Goal: Task Accomplishment & Management: Manage account settings

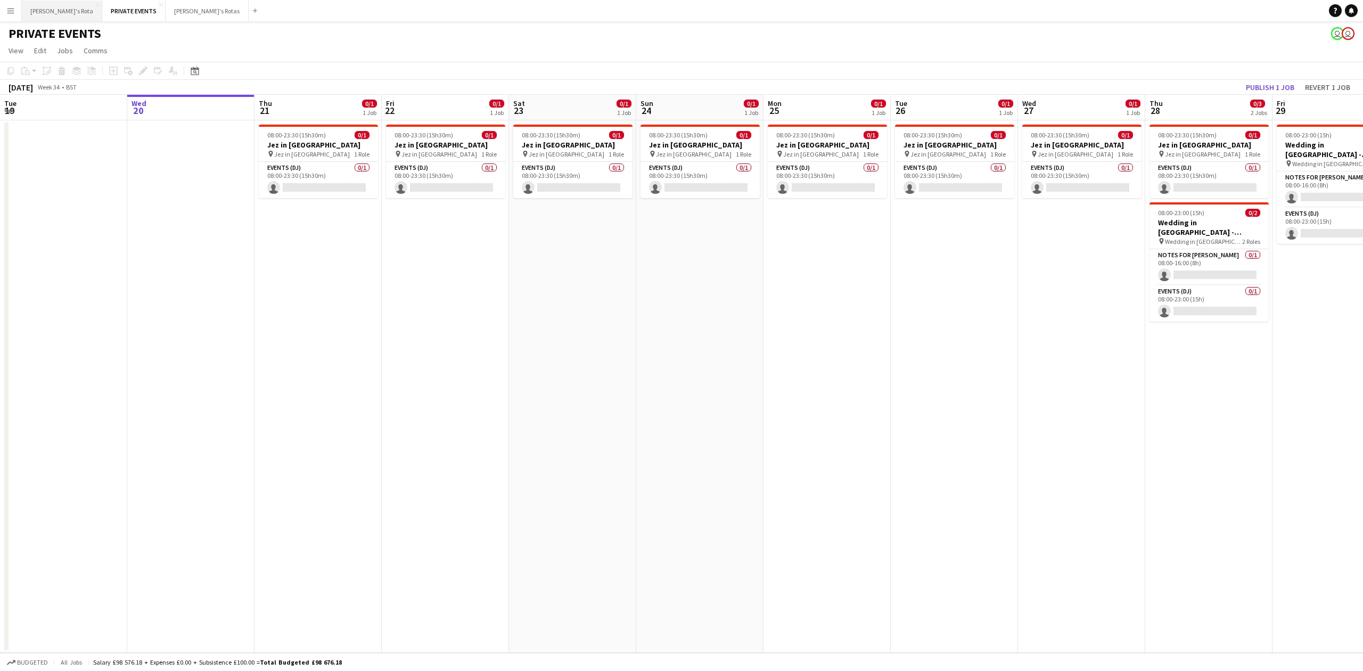
click at [46, 11] on button "[PERSON_NAME]'s Rota Close" at bounding box center [62, 11] width 80 height 21
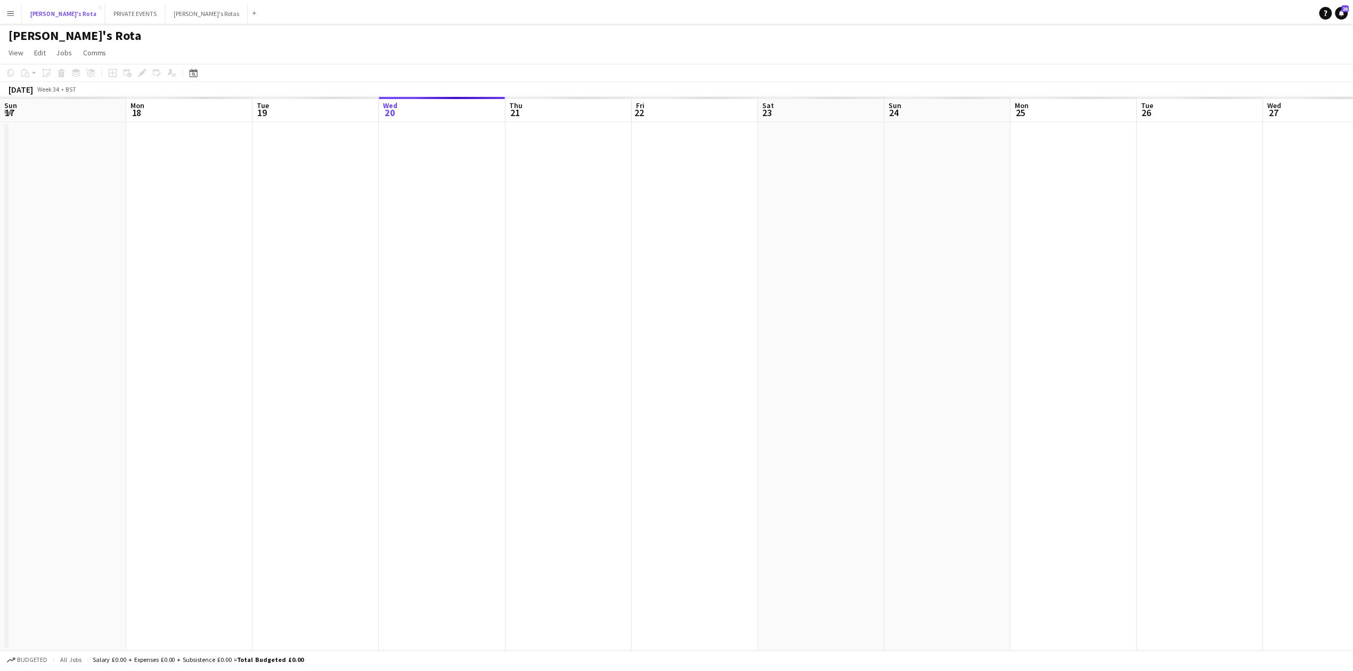
scroll to position [0, 255]
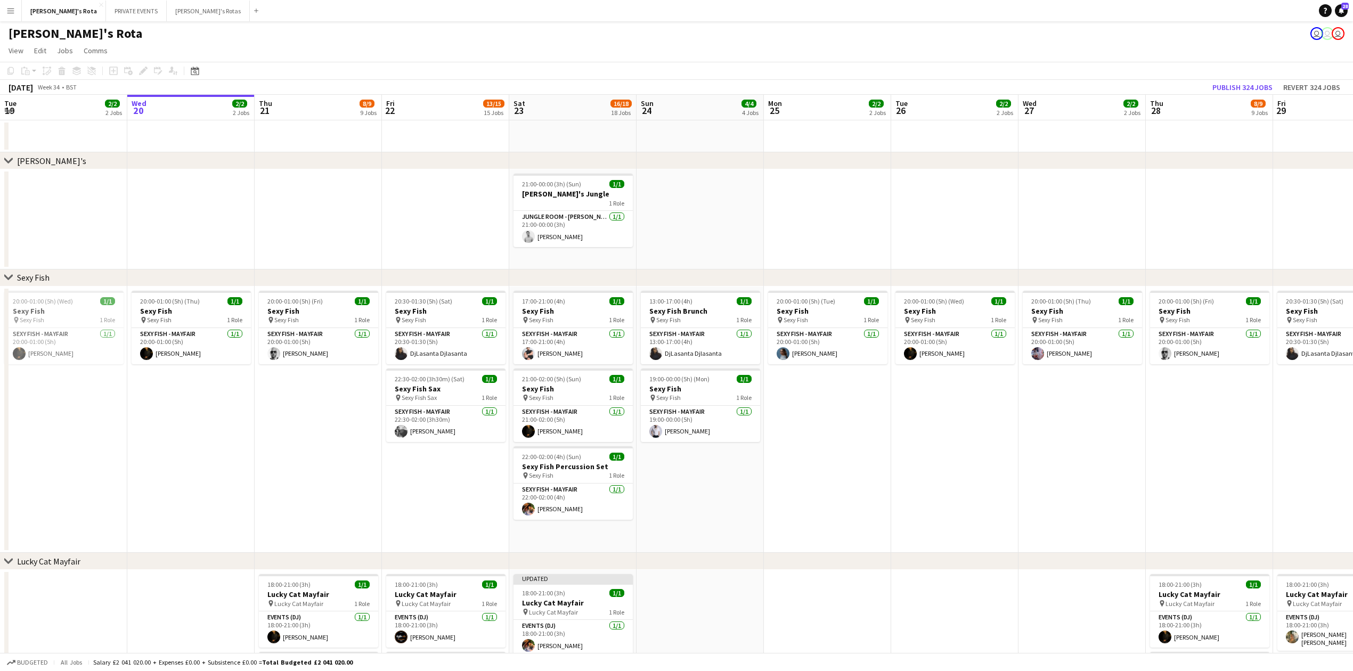
drag, startPoint x: 1002, startPoint y: 154, endPoint x: 317, endPoint y: 198, distance: 686.3
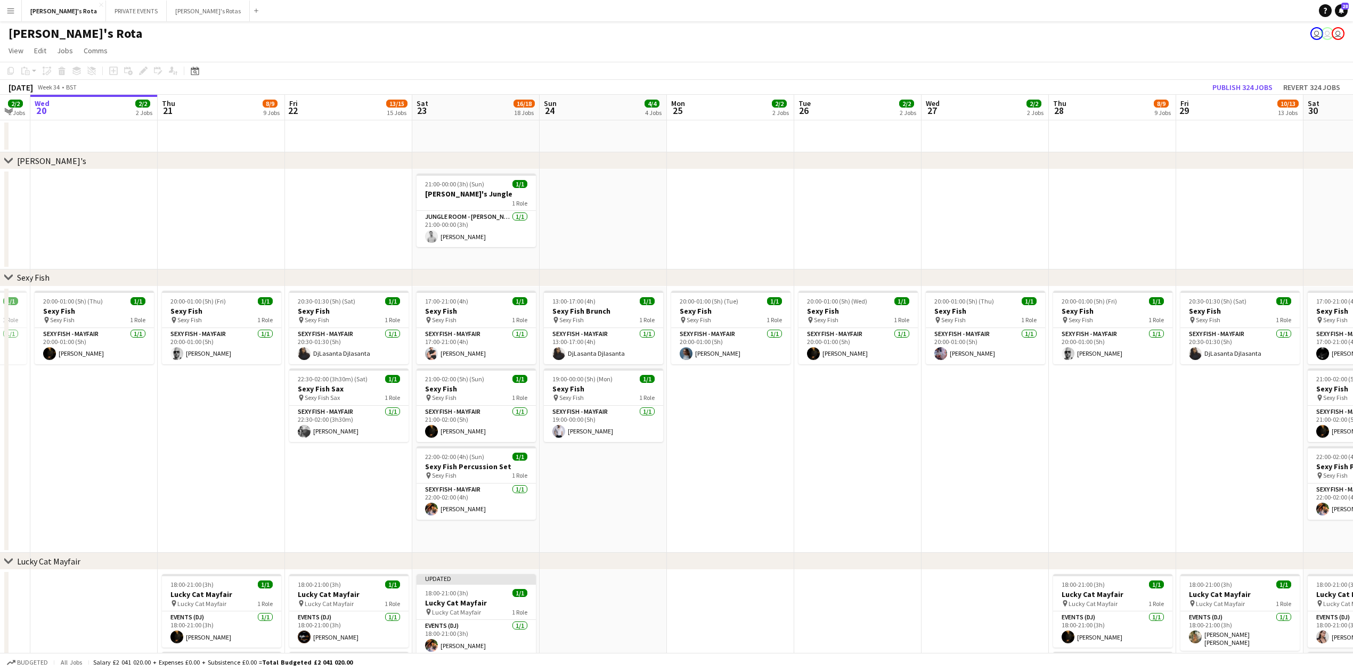
drag, startPoint x: 898, startPoint y: 131, endPoint x: 365, endPoint y: 174, distance: 534.3
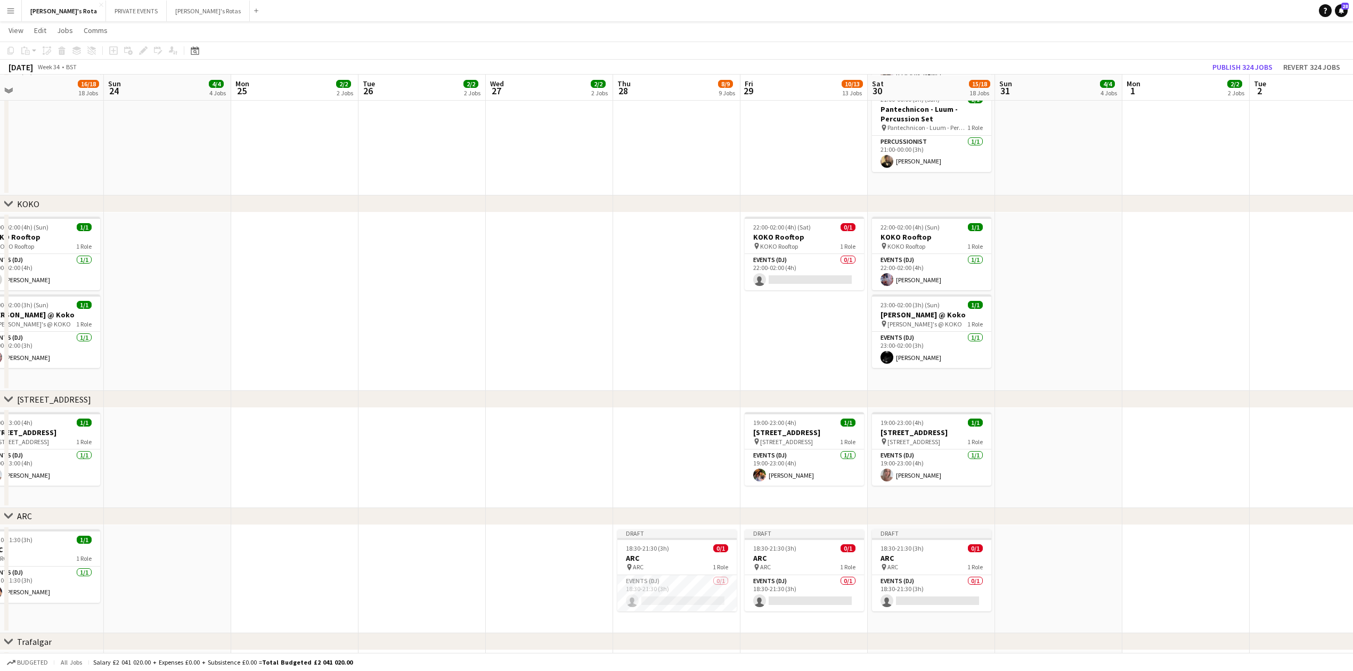
scroll to position [1491, 0]
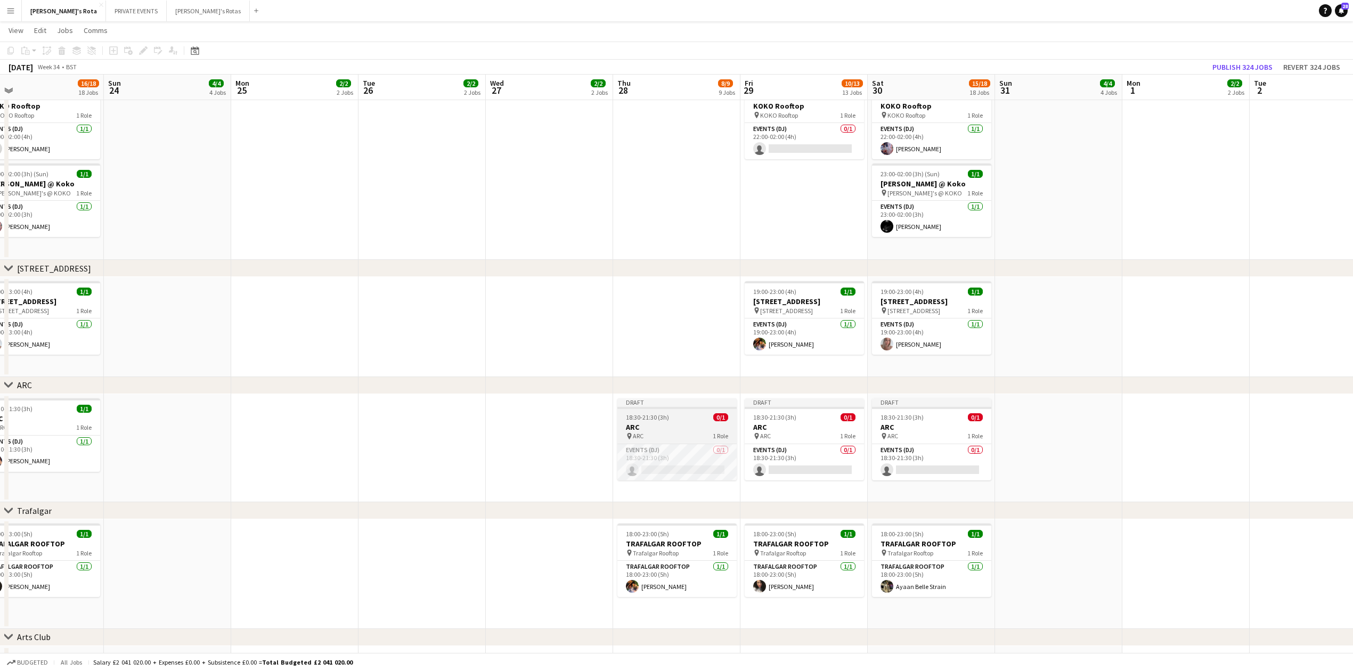
click at [651, 414] on span "18:30-21:30 (3h)" at bounding box center [647, 417] width 43 height 8
click at [1264, 62] on button "Publish 1 job" at bounding box center [1259, 67] width 57 height 14
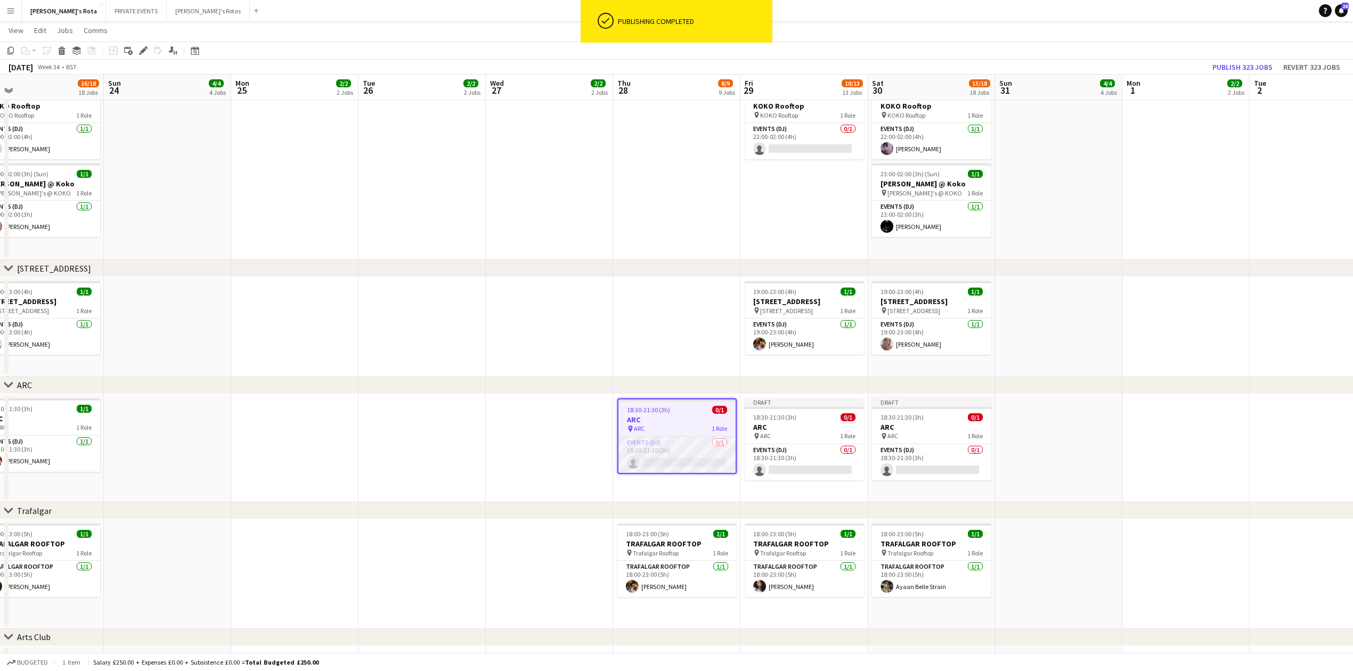
click at [627, 459] on app-card-role "Events (DJ) 0/1 18:30-21:30 (3h) single-neutral-actions" at bounding box center [676, 455] width 117 height 36
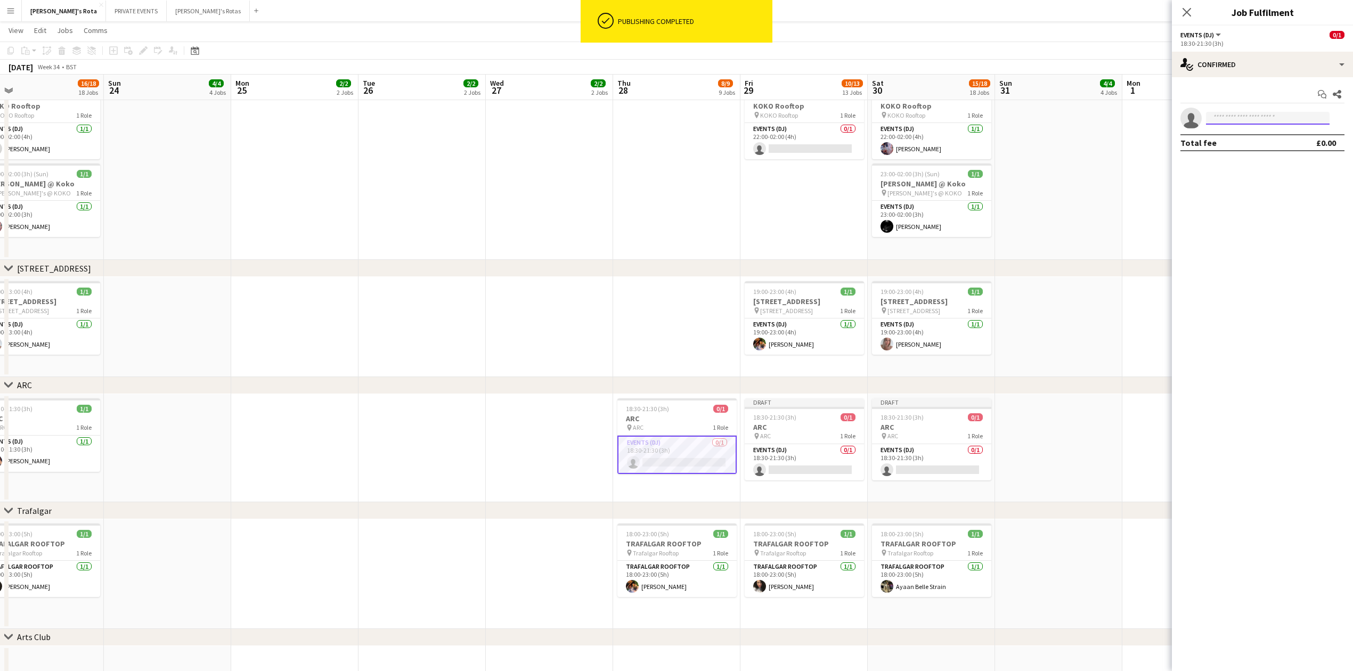
click at [1241, 120] on input at bounding box center [1268, 118] width 124 height 13
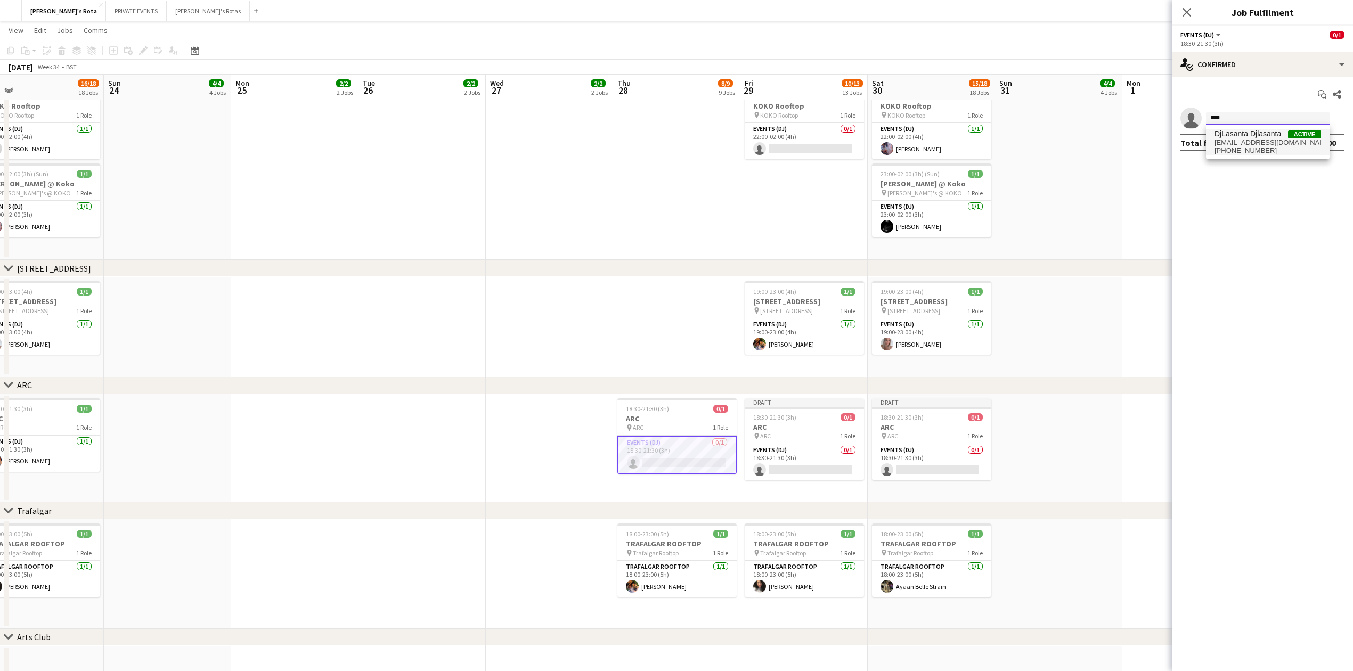
type input "****"
click at [1257, 139] on span "[EMAIL_ADDRESS][DOMAIN_NAME]" at bounding box center [1267, 142] width 107 height 9
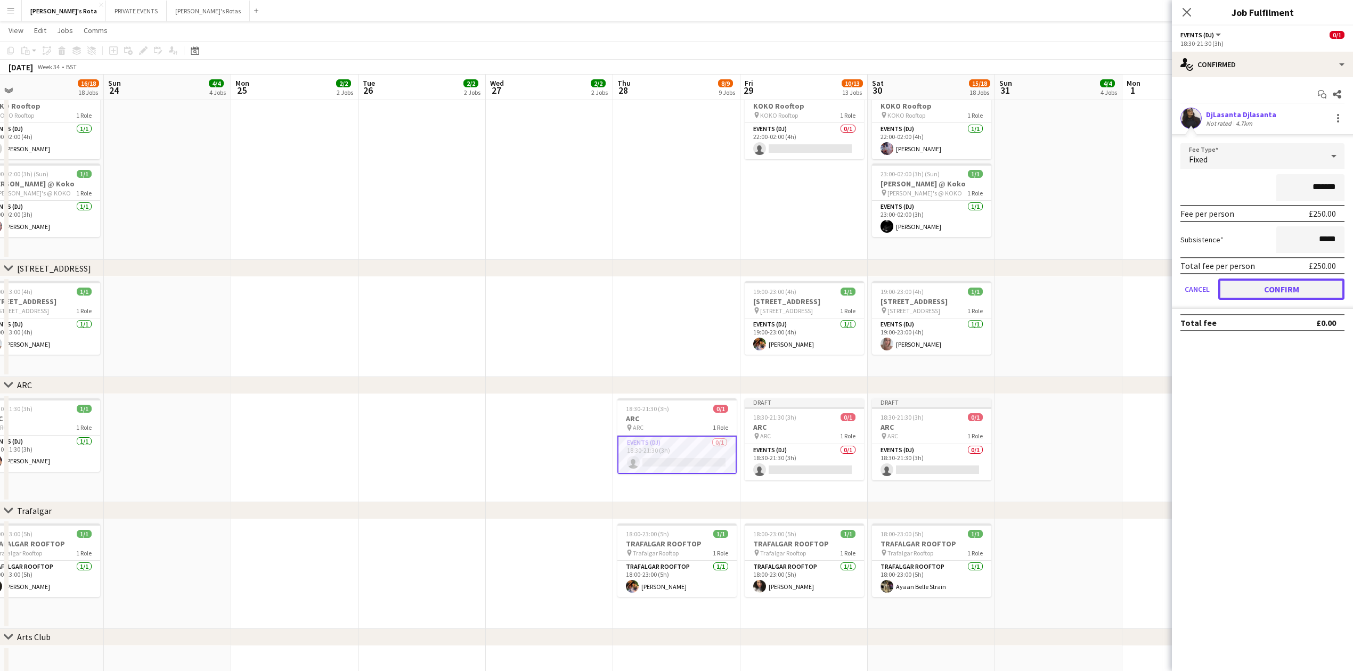
click at [1295, 282] on button "Confirm" at bounding box center [1281, 289] width 126 height 21
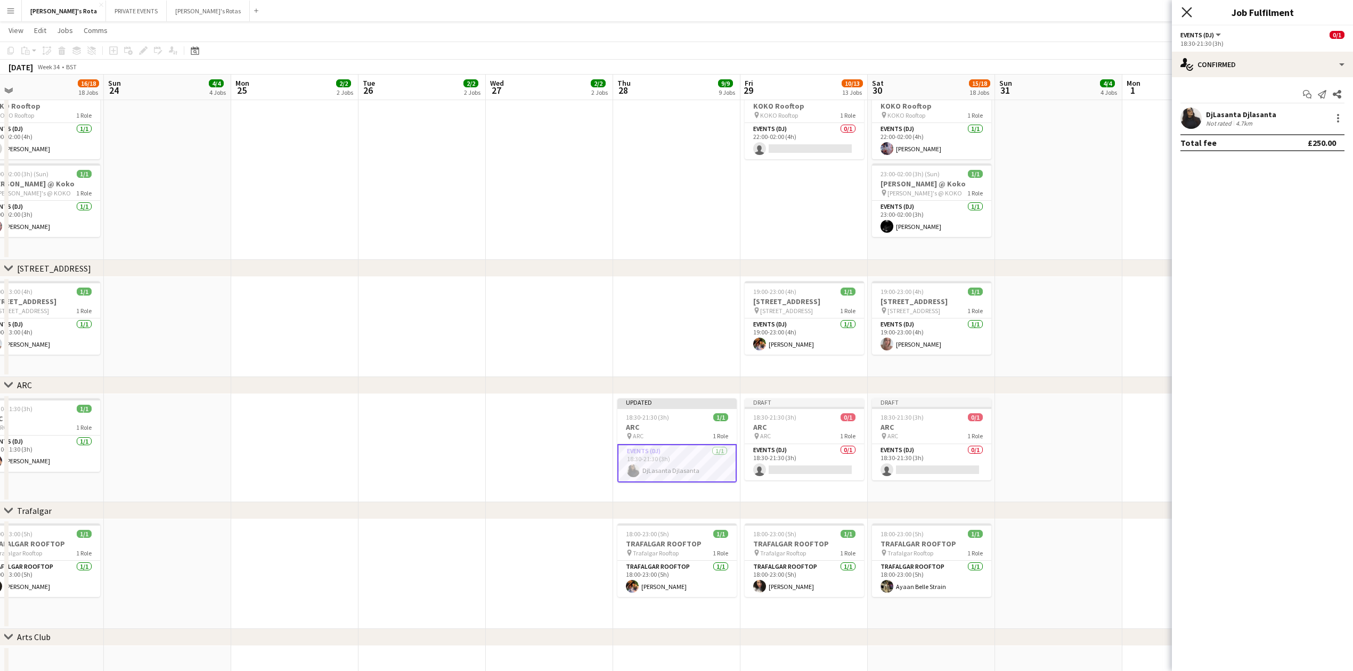
click at [1184, 12] on icon "Close pop-in" at bounding box center [1186, 12] width 10 height 10
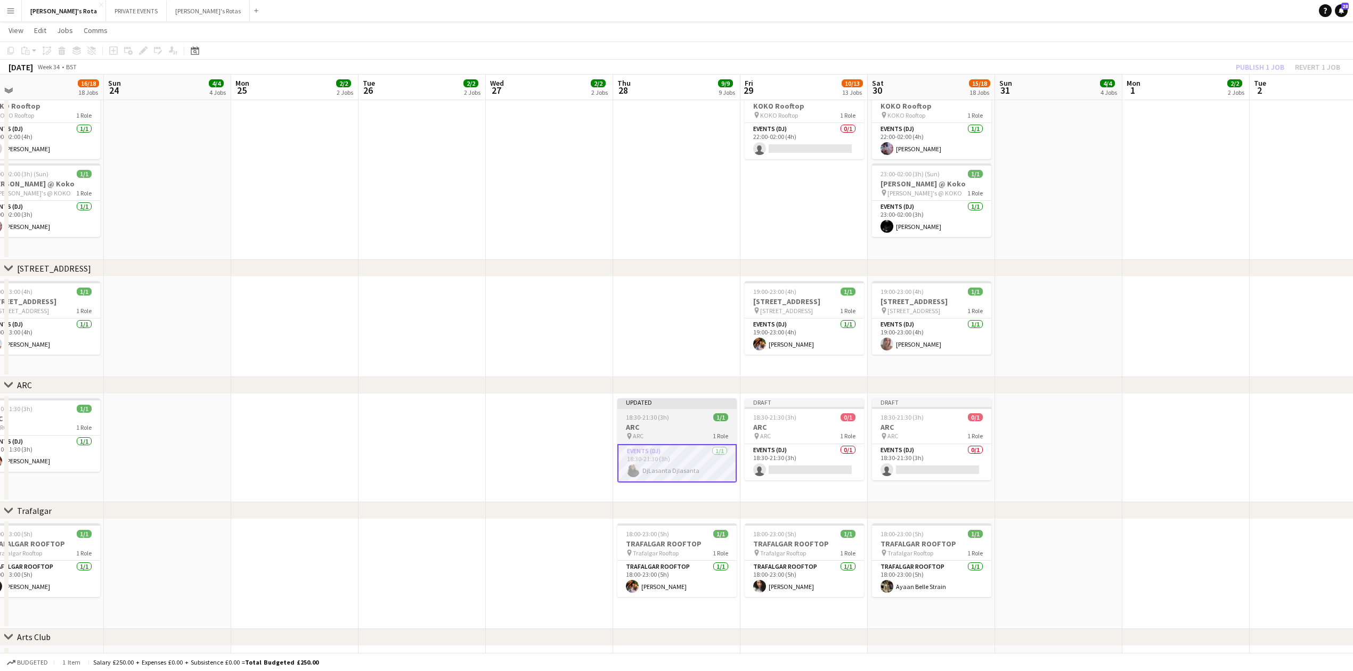
click at [647, 425] on h3 "ARC" at bounding box center [676, 427] width 119 height 10
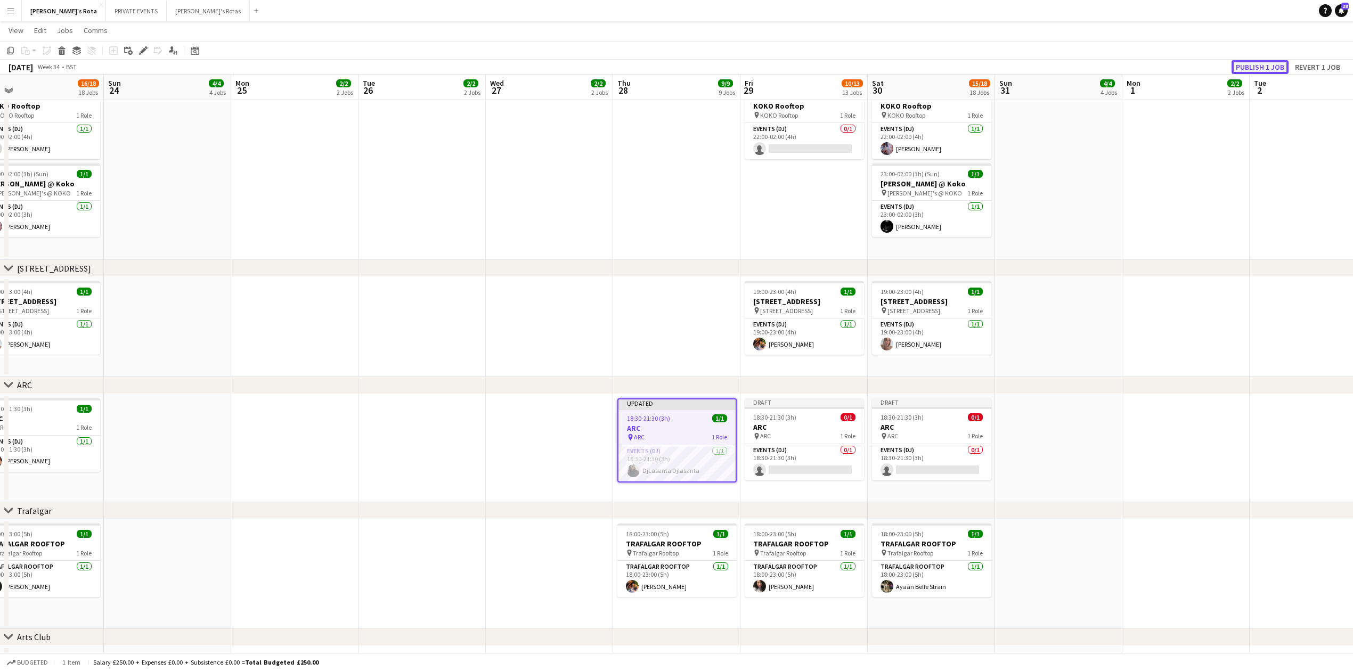
click at [1242, 67] on button "Publish 1 job" at bounding box center [1259, 67] width 57 height 14
click at [633, 337] on app-date-cell at bounding box center [676, 327] width 127 height 100
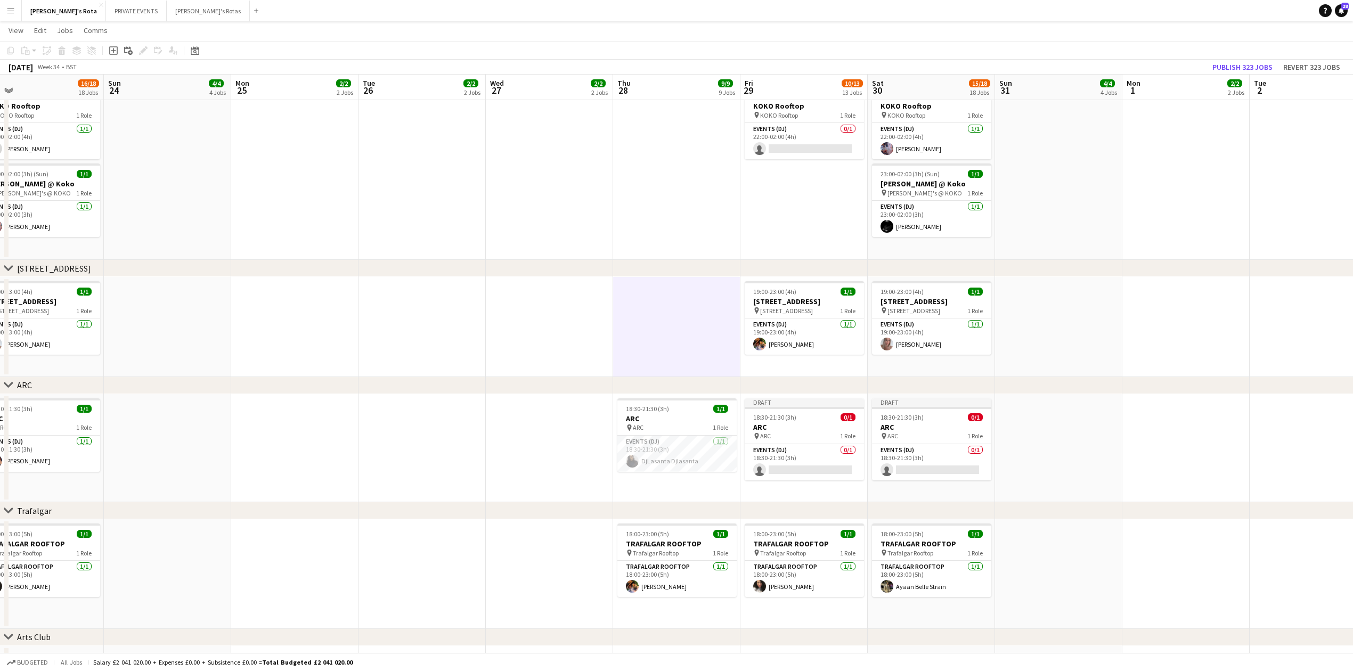
click at [665, 269] on div "chevron-right [STREET_ADDRESS]" at bounding box center [676, 268] width 1353 height 17
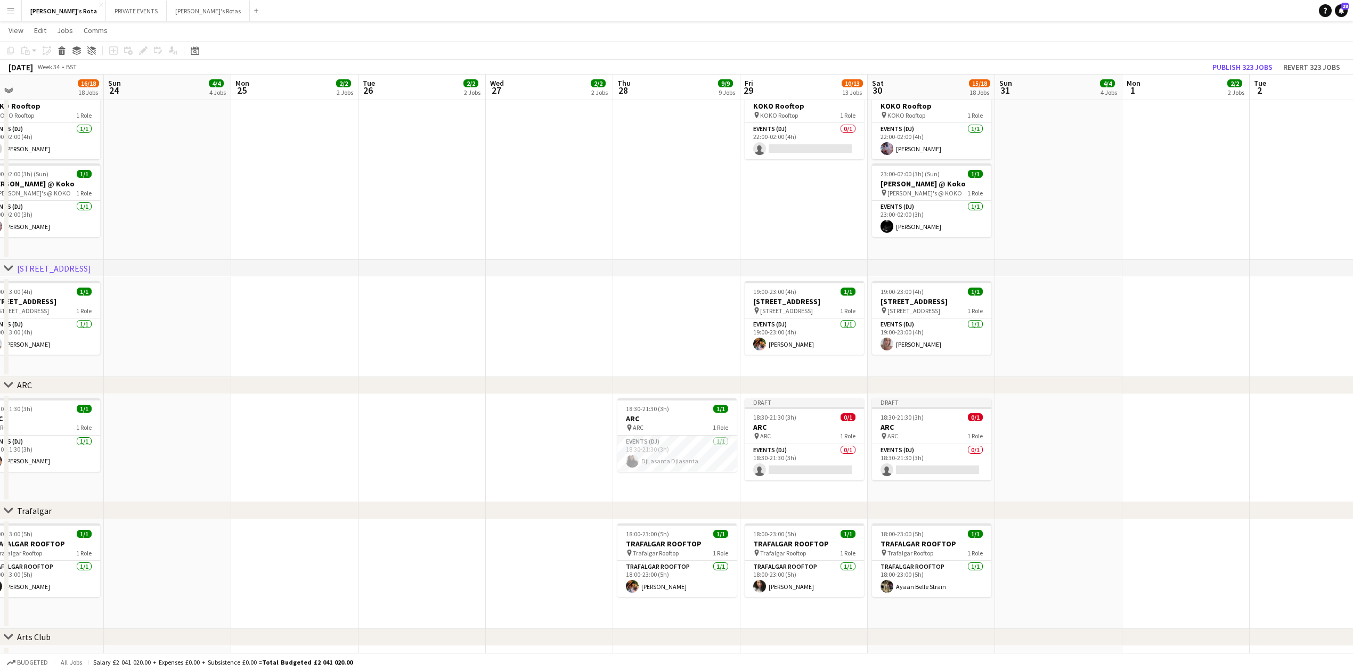
click at [644, 222] on app-date-cell at bounding box center [676, 170] width 127 height 178
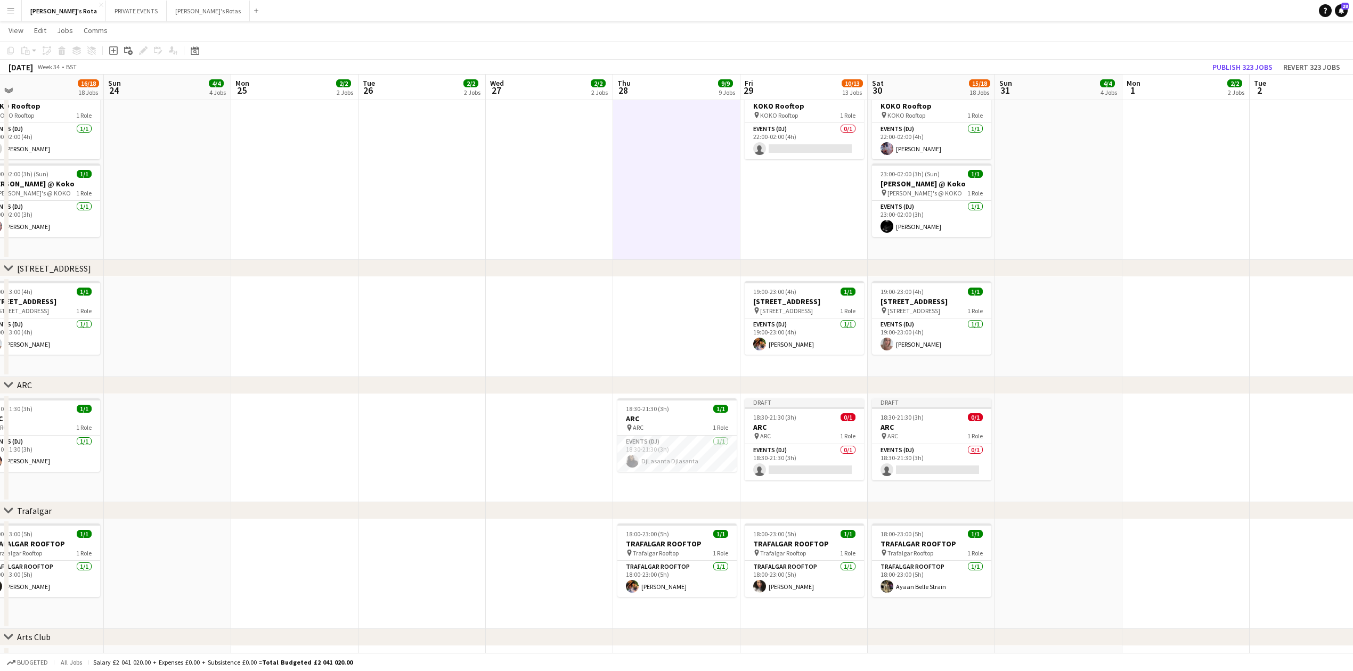
click at [655, 199] on app-date-cell at bounding box center [676, 170] width 127 height 178
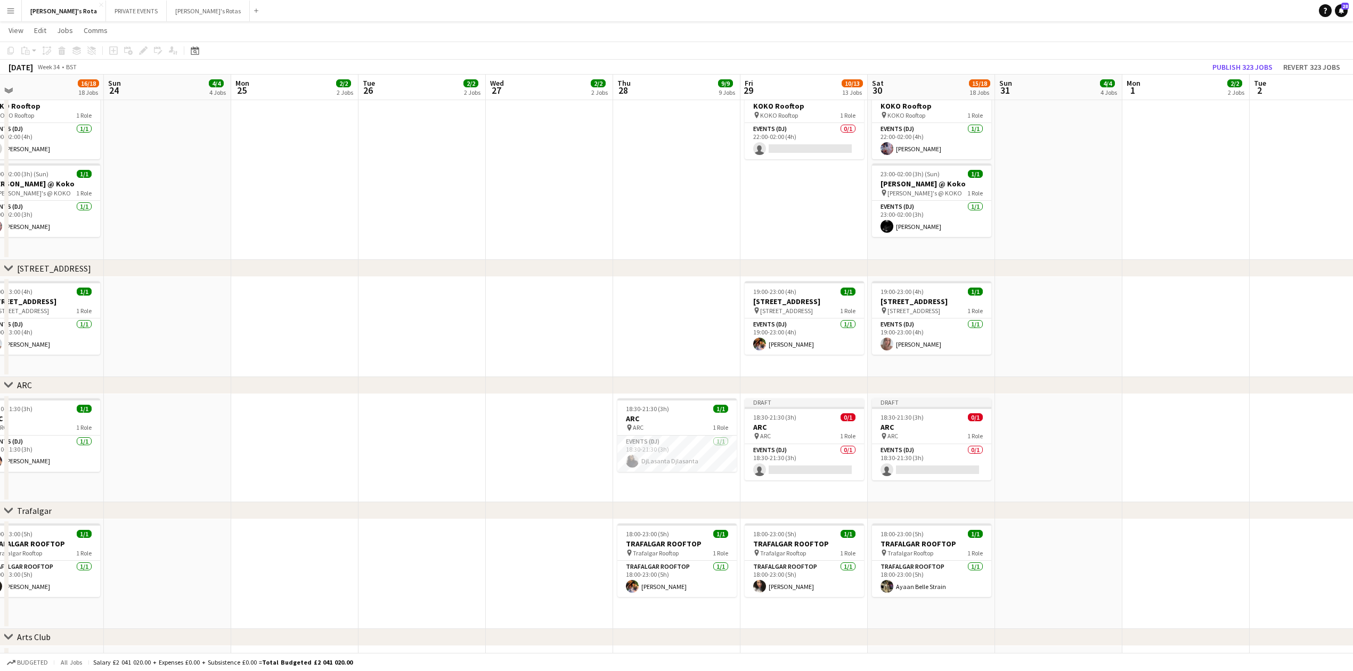
scroll to position [0, 0]
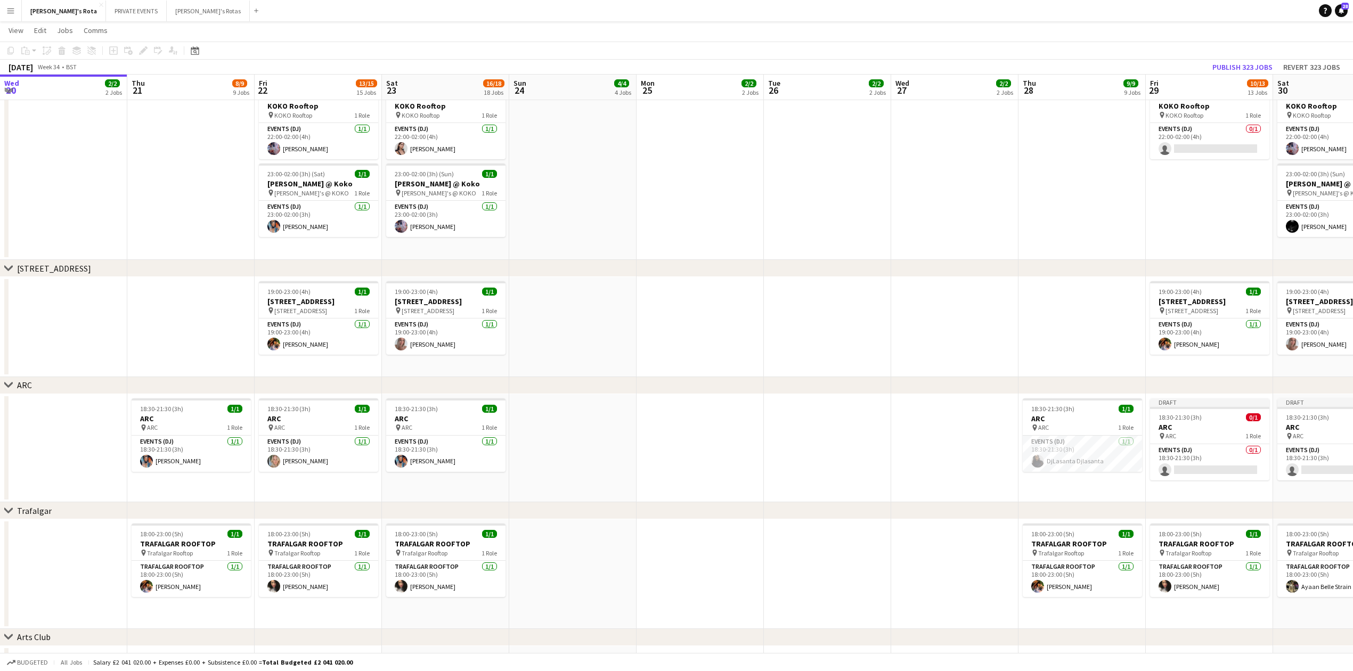
drag, startPoint x: 492, startPoint y: 238, endPoint x: 1055, endPoint y: 186, distance: 565.3
click at [1189, 176] on app-calendar-viewport "Wed 20 2/2 2 Jobs Thu 21 8/9 9 Jobs Fri 22 13/15 15 Jobs Sat 23 16/18 18 Jobs S…" at bounding box center [676, 15] width 1353 height 2930
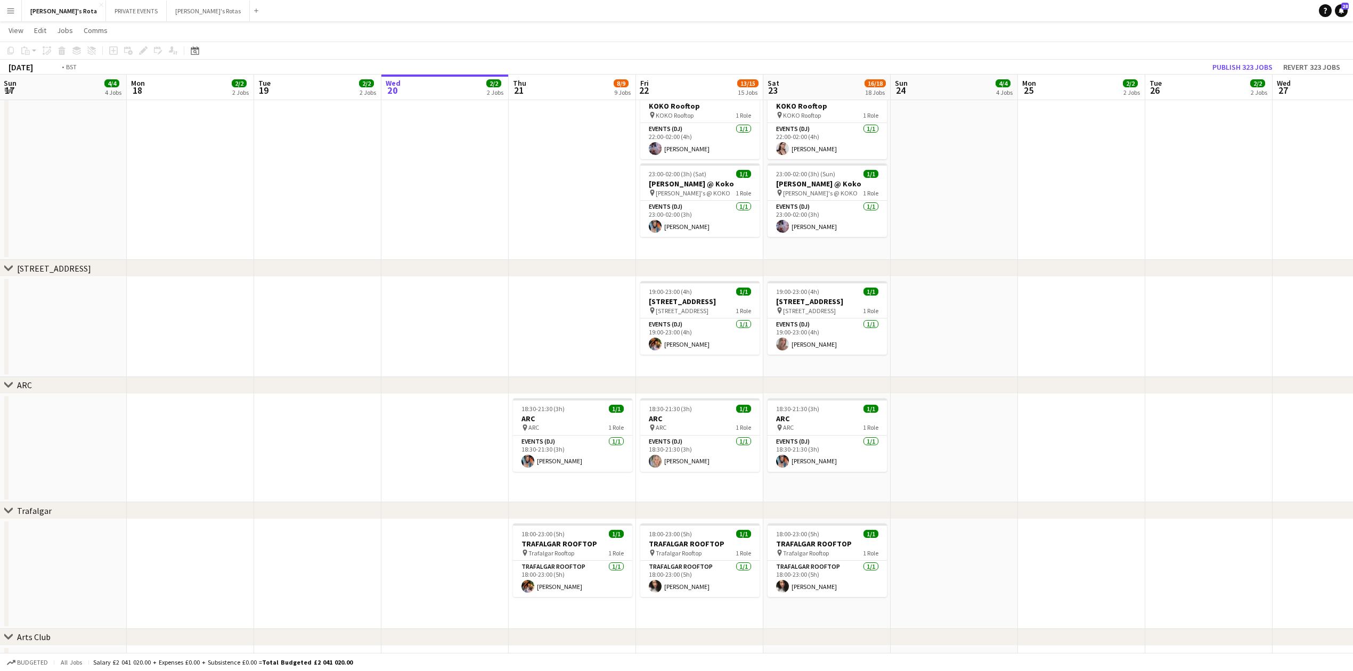
drag, startPoint x: 792, startPoint y: 192, endPoint x: 1078, endPoint y: 156, distance: 287.7
click at [1111, 154] on app-calendar-viewport "Sat 16 14/16 16 Jobs Sun 17 4/4 4 Jobs Mon 18 2/2 2 Jobs Tue 19 2/2 2 Jobs Wed …" at bounding box center [676, 15] width 1353 height 2930
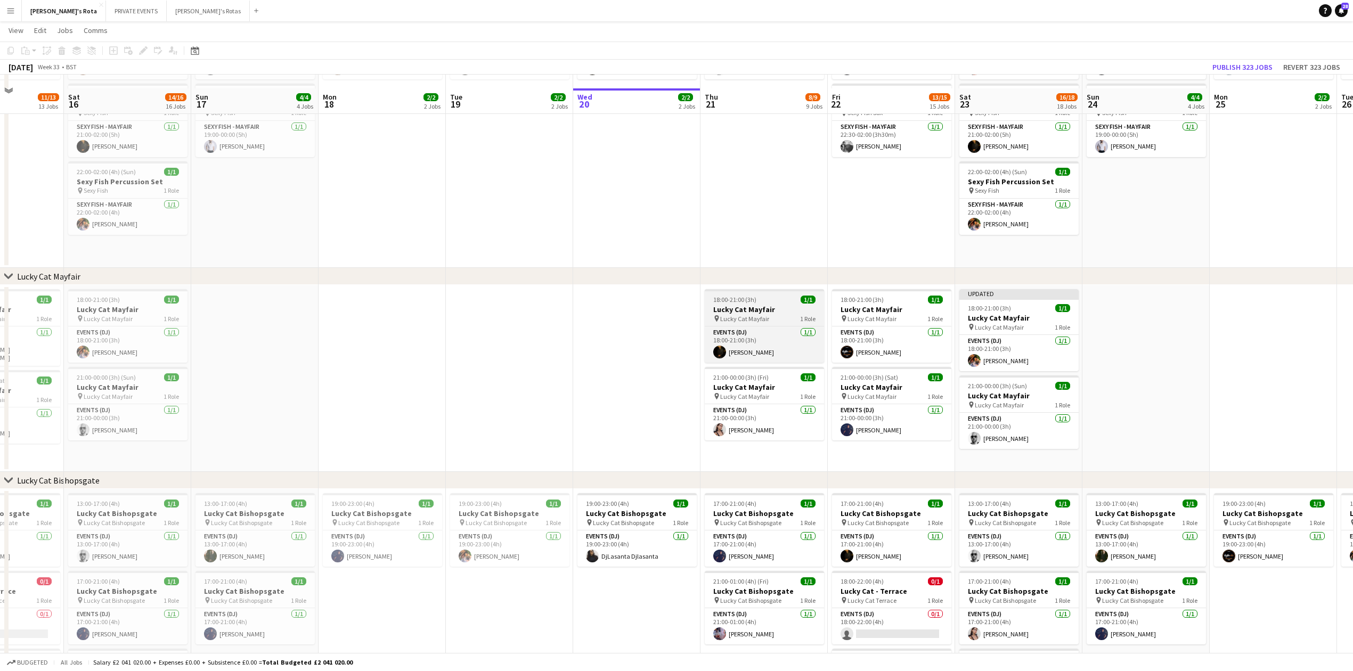
scroll to position [568, 0]
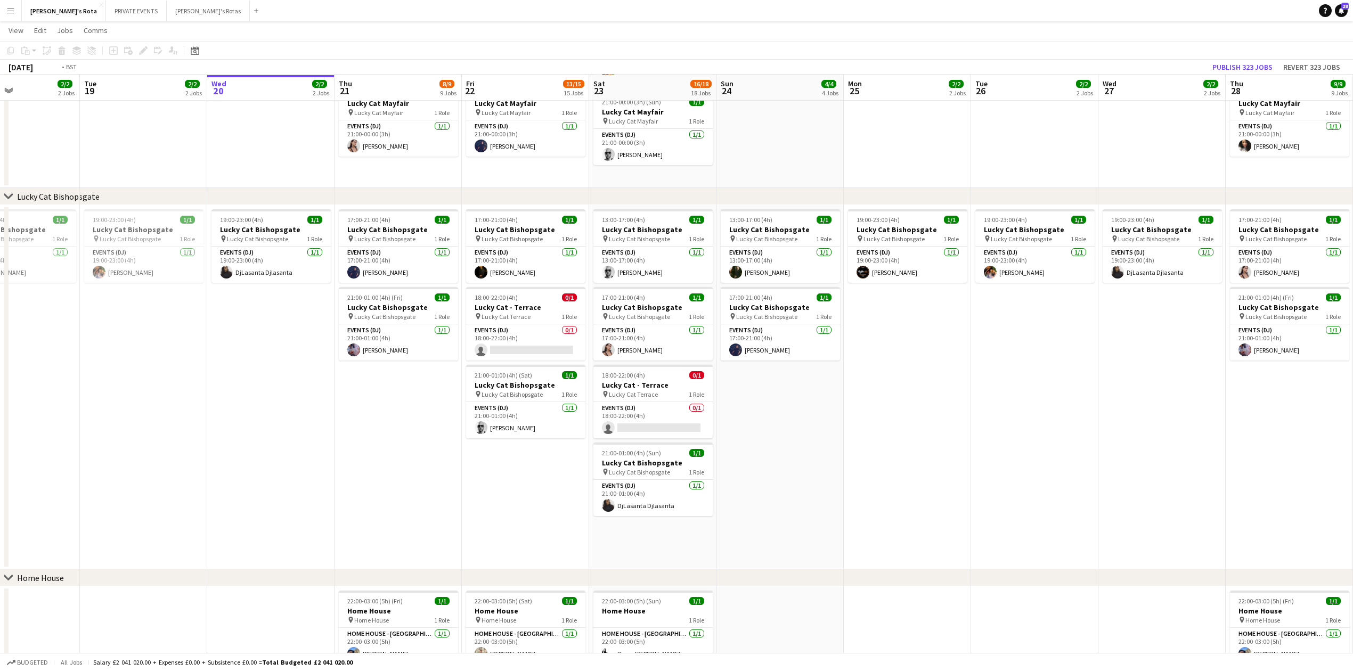
drag, startPoint x: 752, startPoint y: 411, endPoint x: 3, endPoint y: 373, distance: 750.3
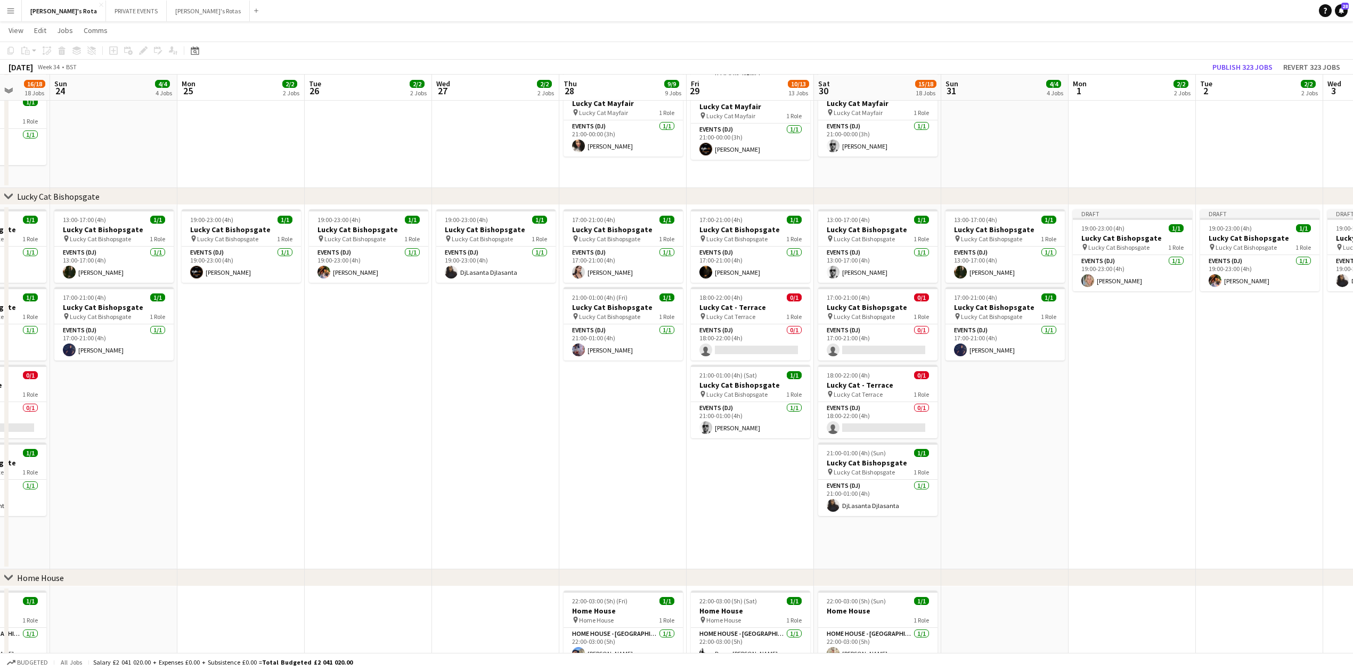
scroll to position [0, 347]
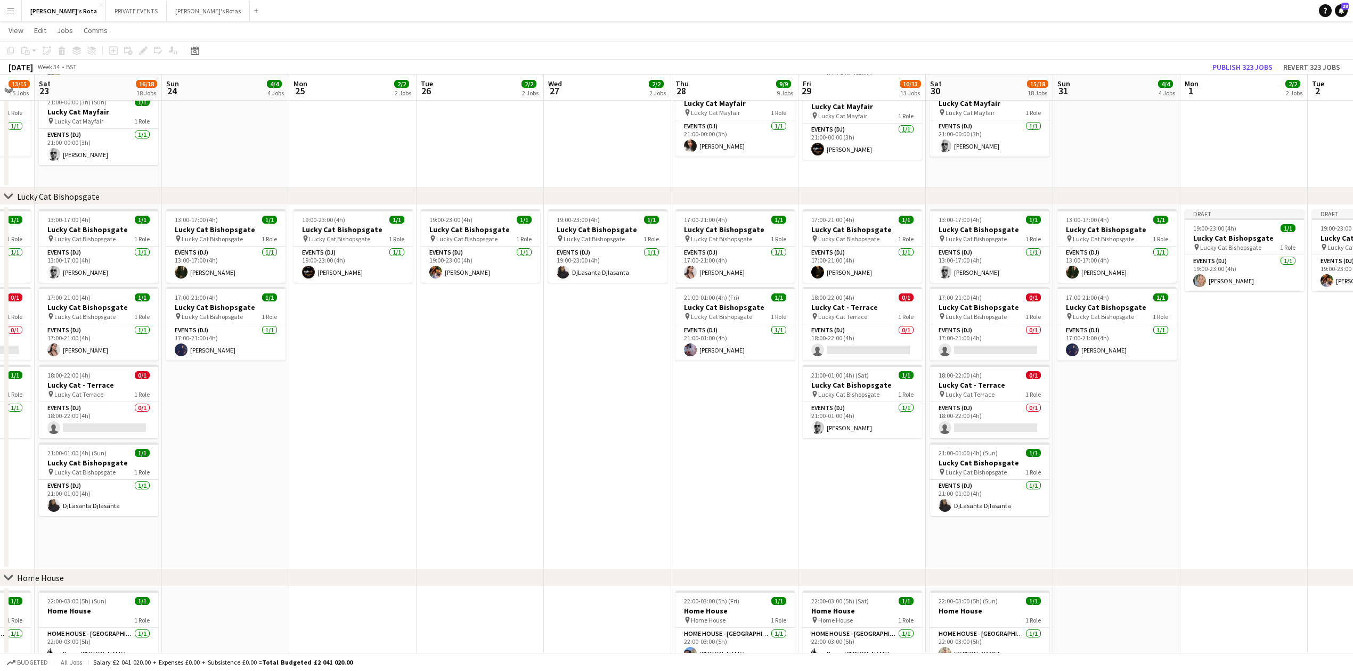
drag, startPoint x: 982, startPoint y: 380, endPoint x: 814, endPoint y: 382, distance: 167.8
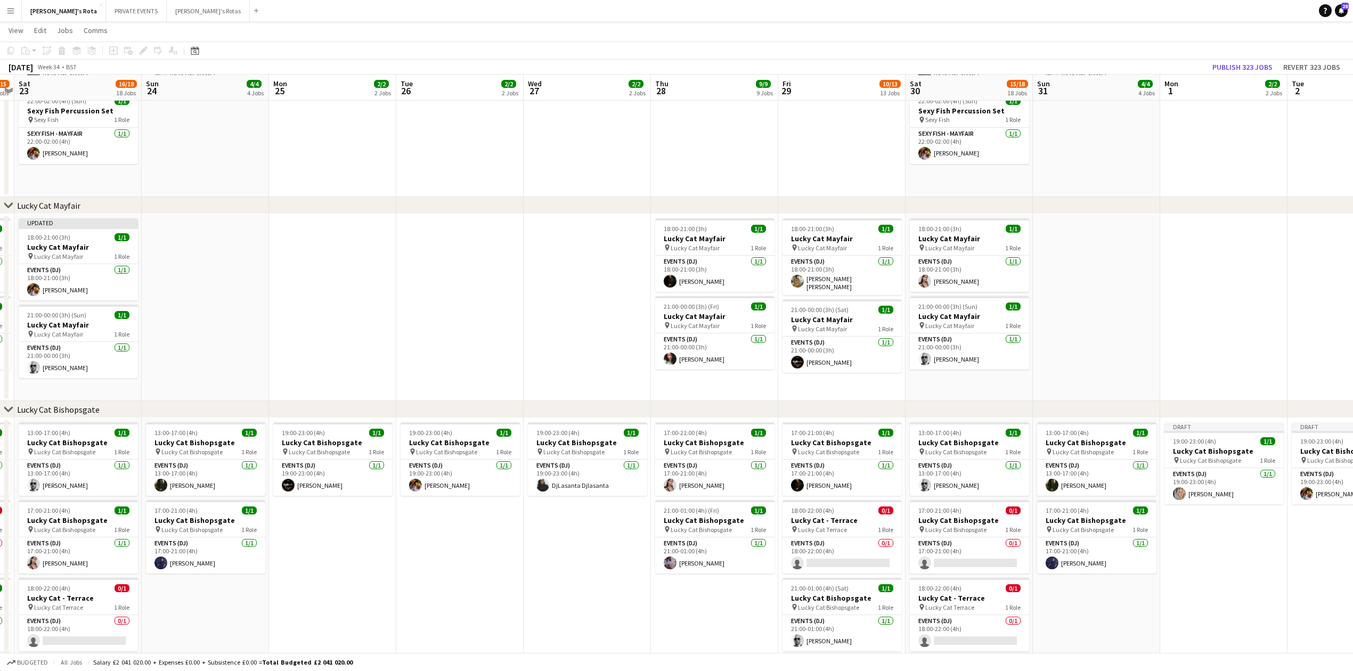
scroll to position [0, 393]
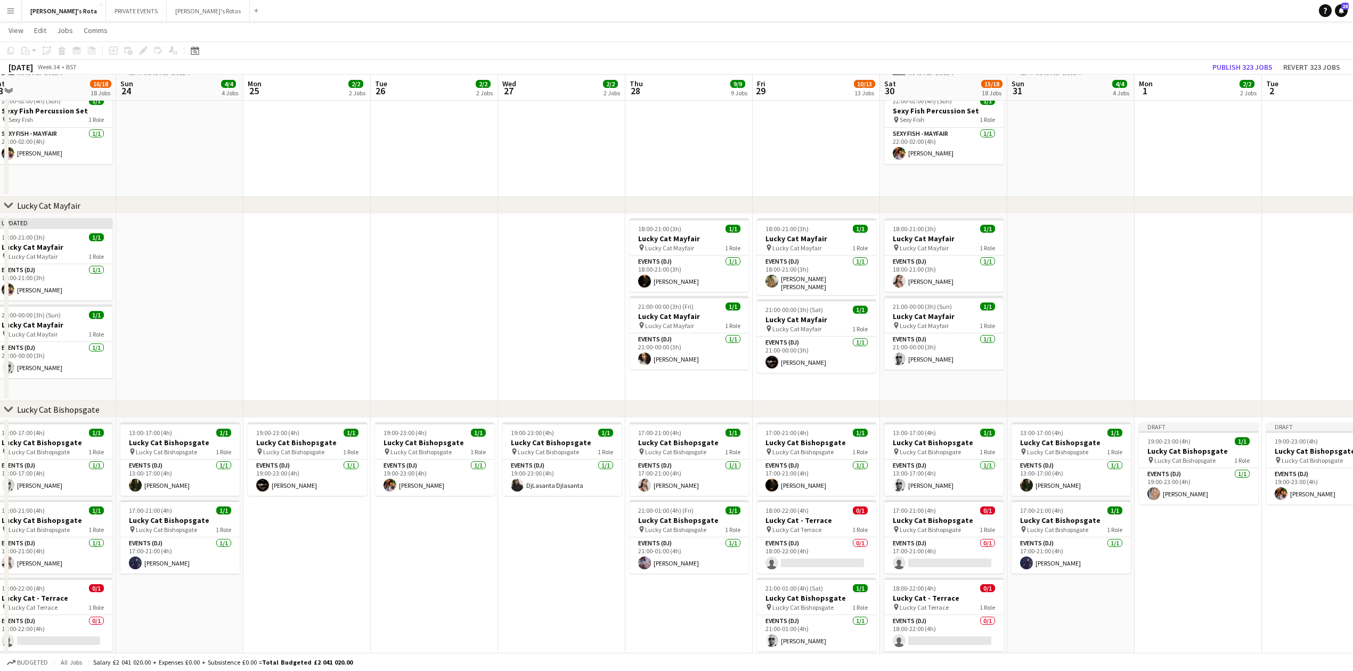
drag, startPoint x: 349, startPoint y: 540, endPoint x: 274, endPoint y: 477, distance: 98.3
click at [192, 50] on icon "Date picker" at bounding box center [195, 50] width 9 height 9
click at [267, 203] on button "[DATE]" at bounding box center [270, 206] width 31 height 17
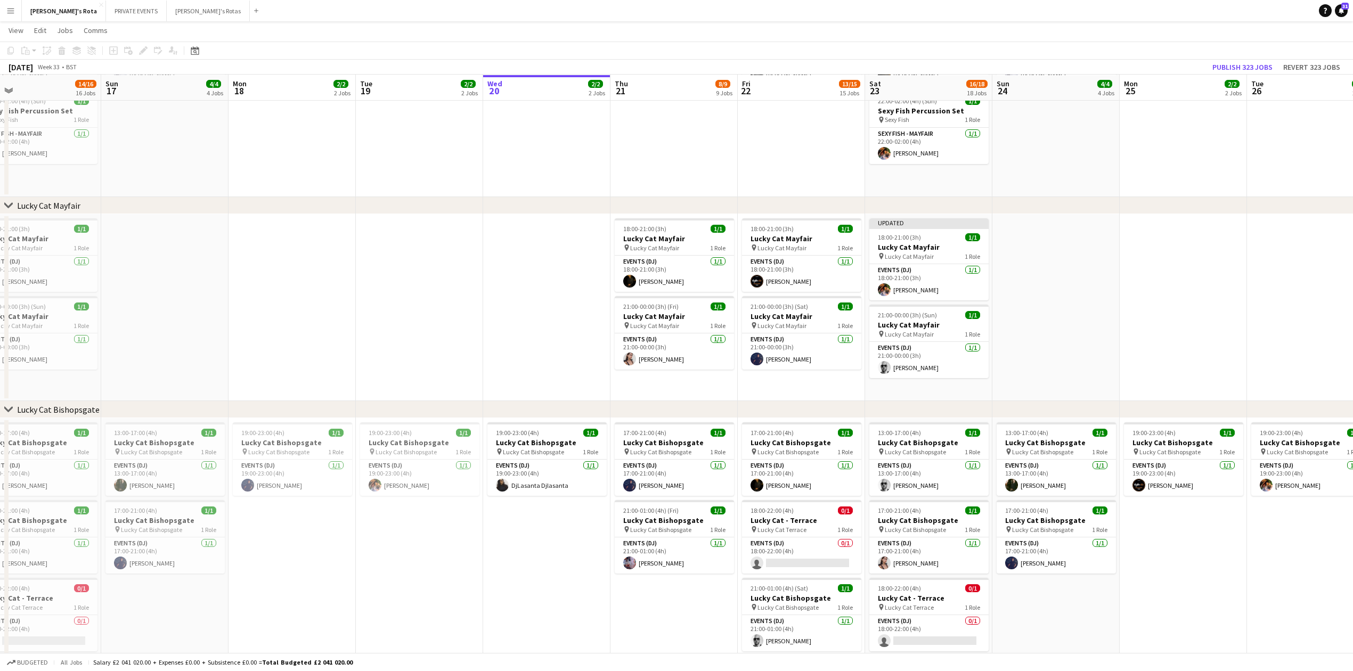
scroll to position [0, 364]
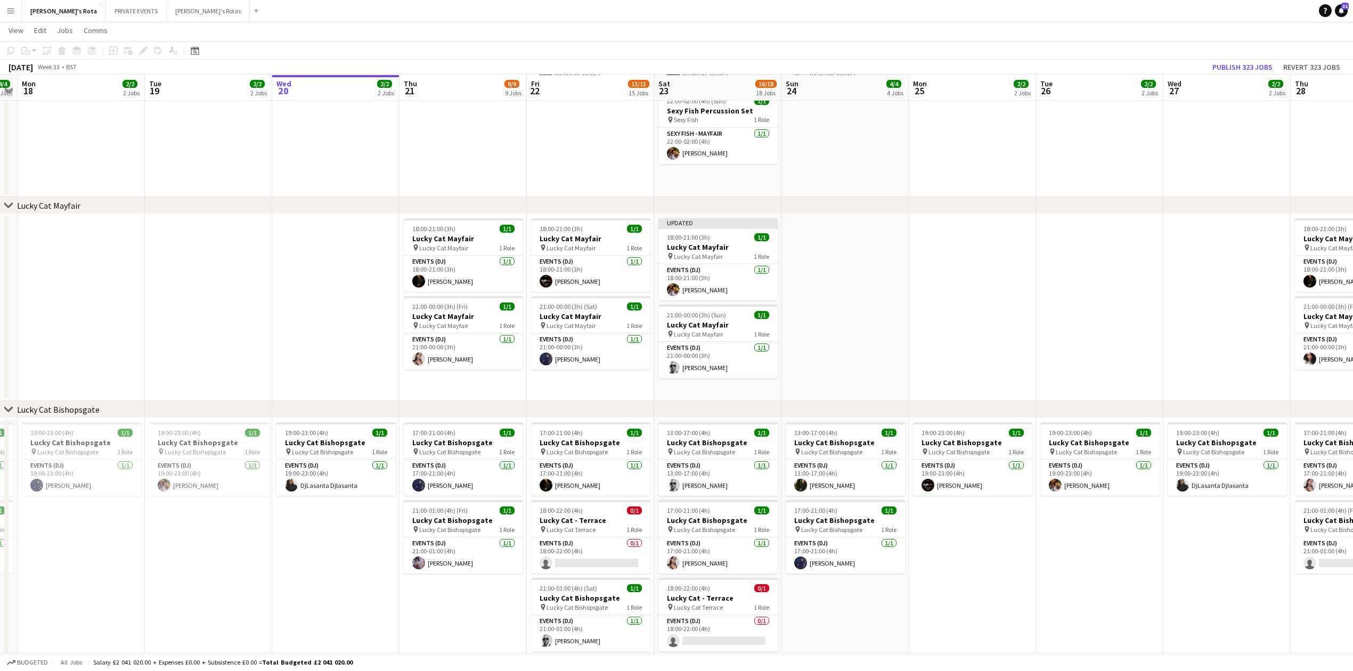
drag, startPoint x: 560, startPoint y: 256, endPoint x: 308, endPoint y: 254, distance: 252.4
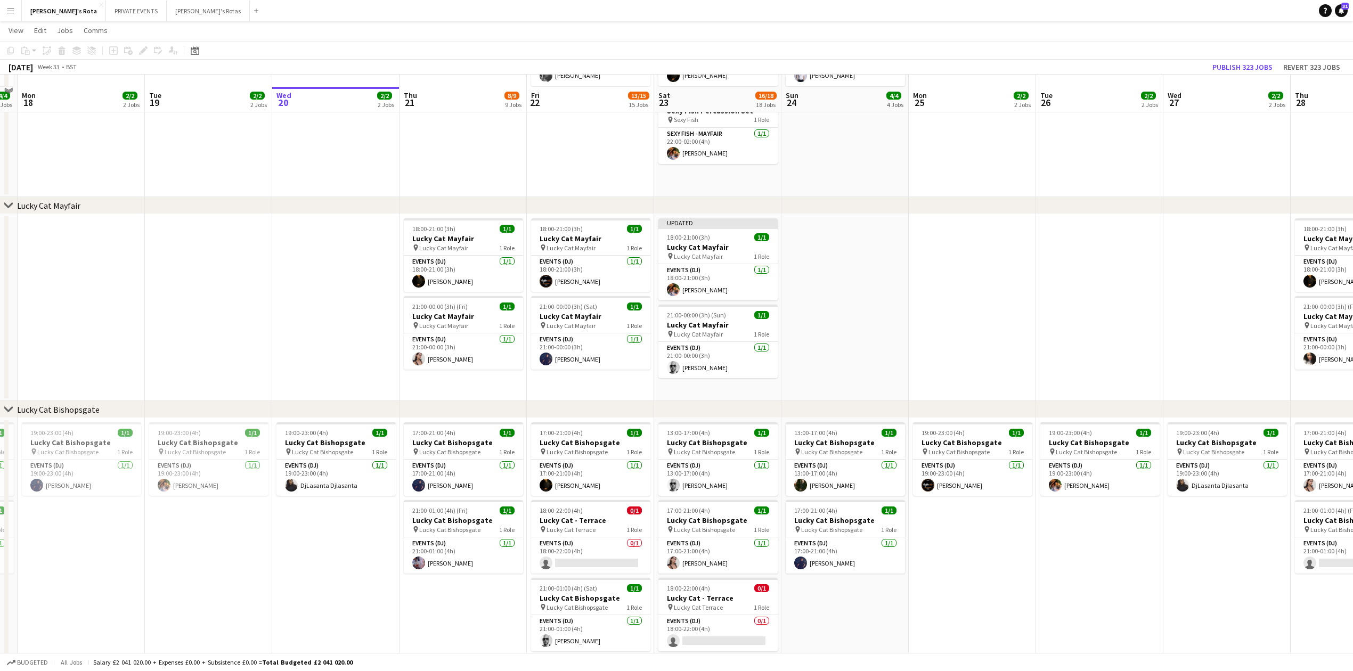
scroll to position [568, 0]
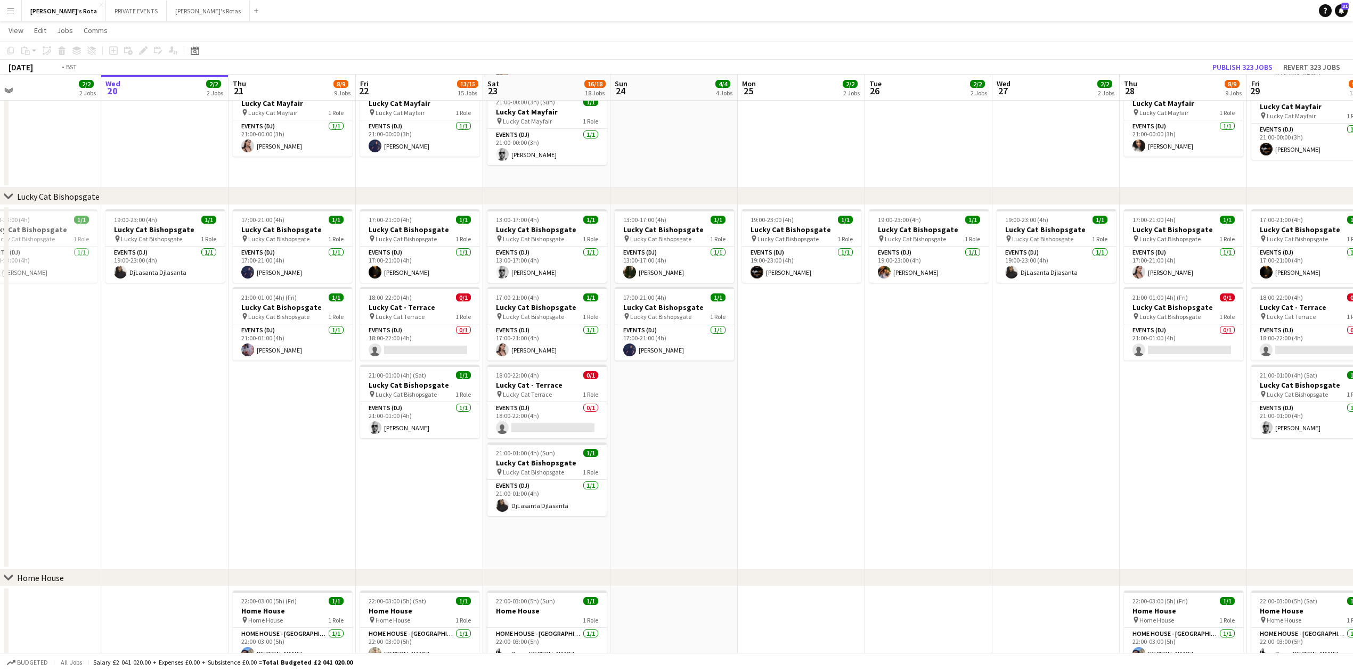
drag, startPoint x: 974, startPoint y: 305, endPoint x: 295, endPoint y: 310, distance: 678.5
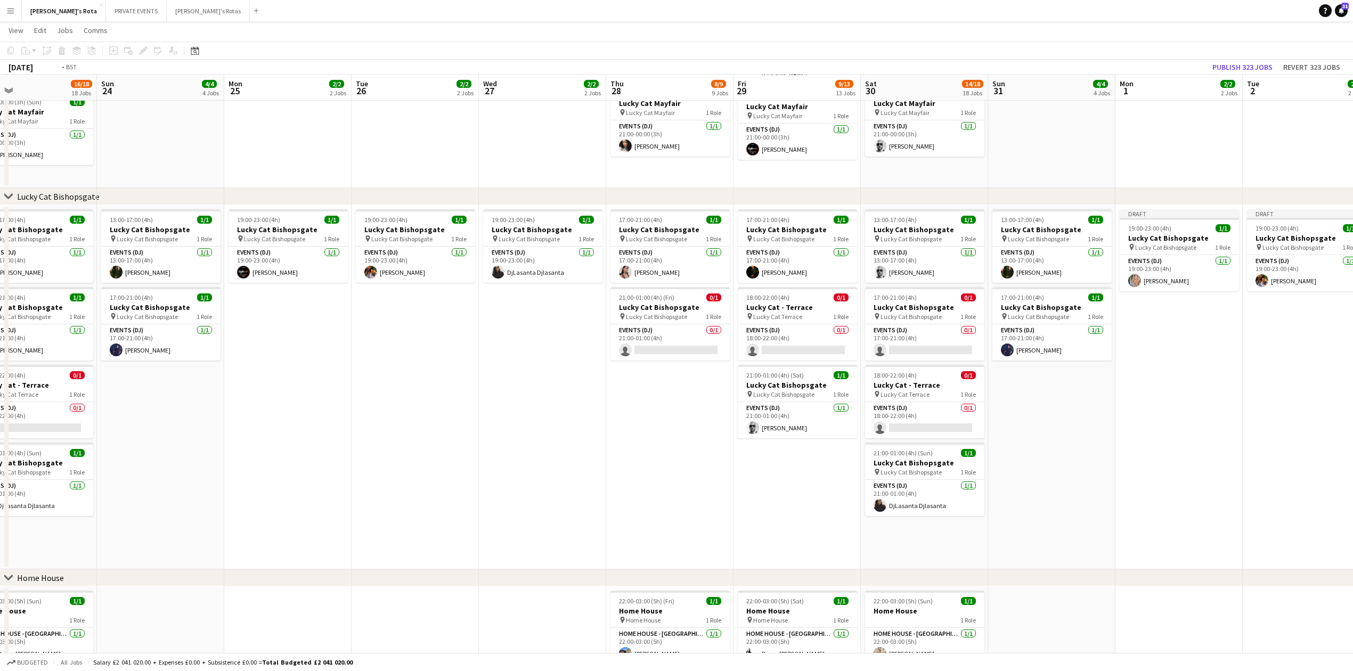
drag, startPoint x: 493, startPoint y: 385, endPoint x: 83, endPoint y: 380, distance: 410.1
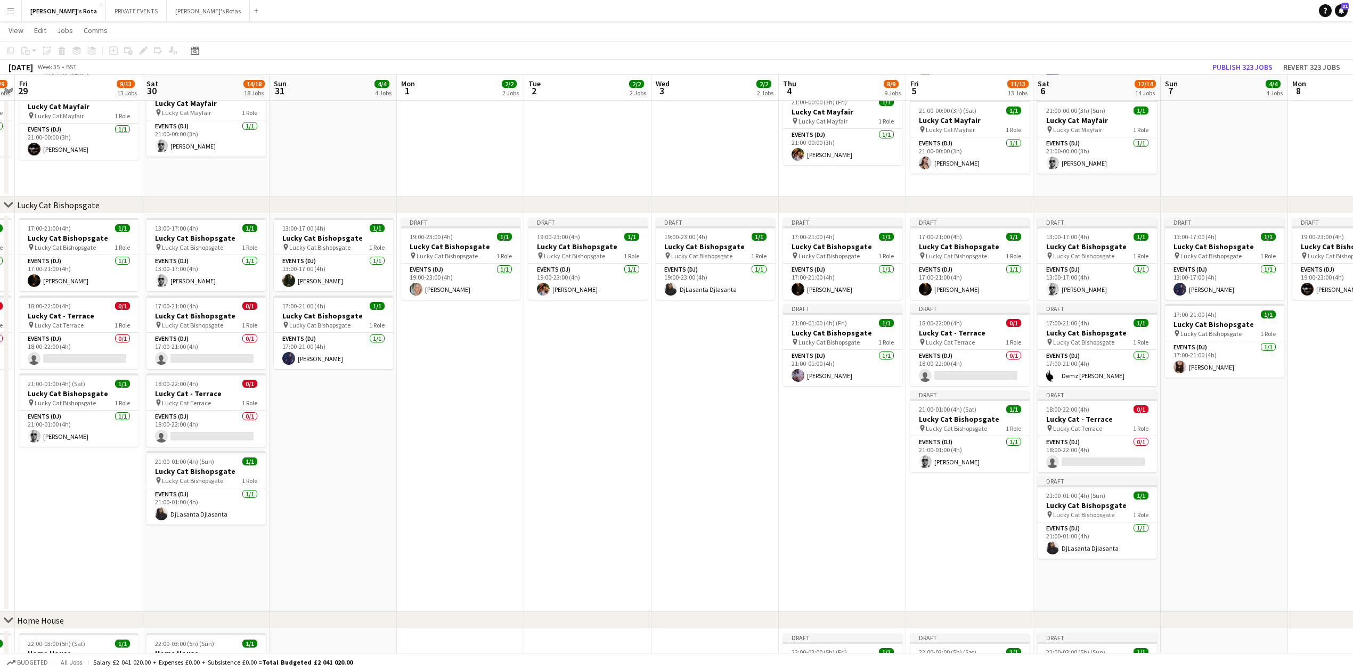
drag, startPoint x: 734, startPoint y: 383, endPoint x: 446, endPoint y: 357, distance: 289.3
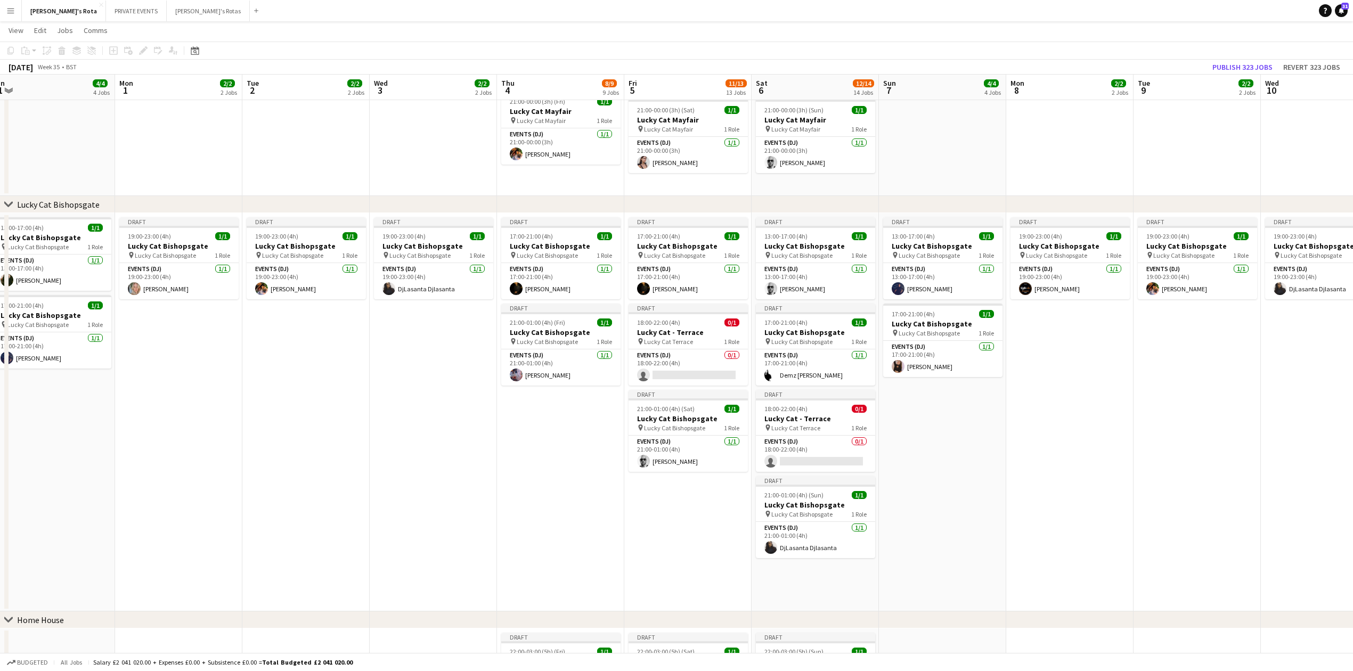
scroll to position [656, 0]
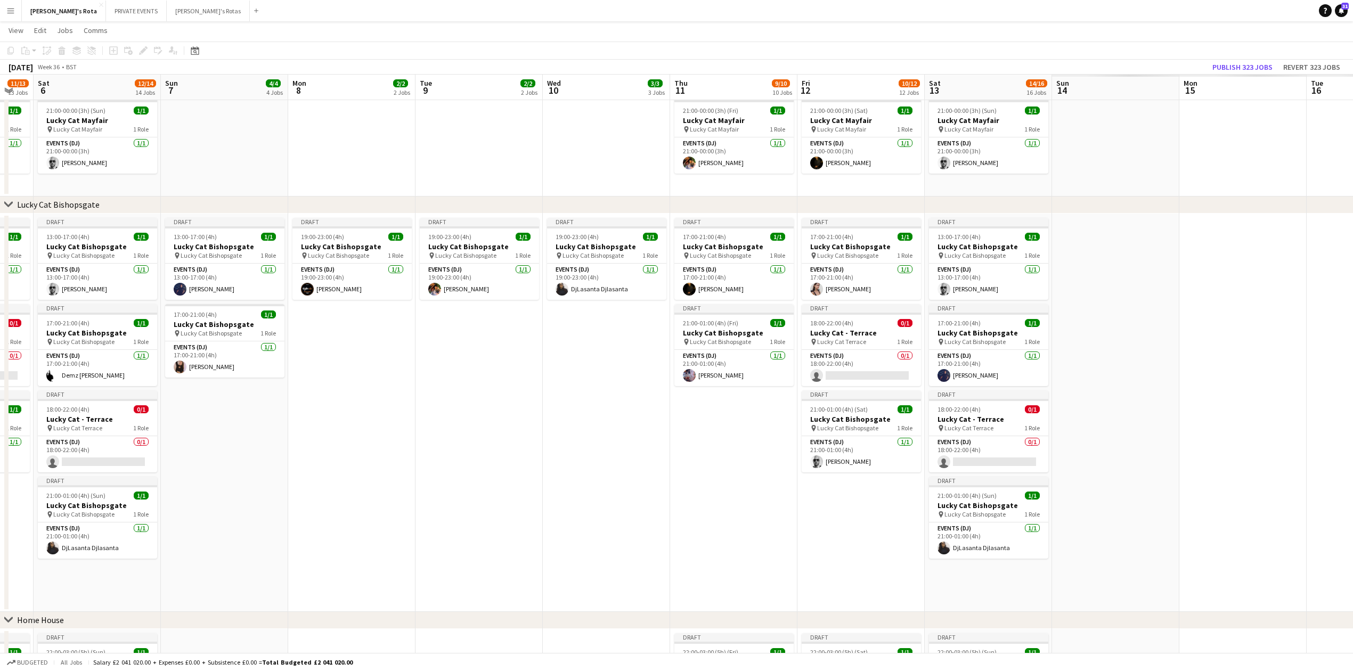
drag, startPoint x: 1182, startPoint y: 406, endPoint x: 327, endPoint y: 418, distance: 855.4
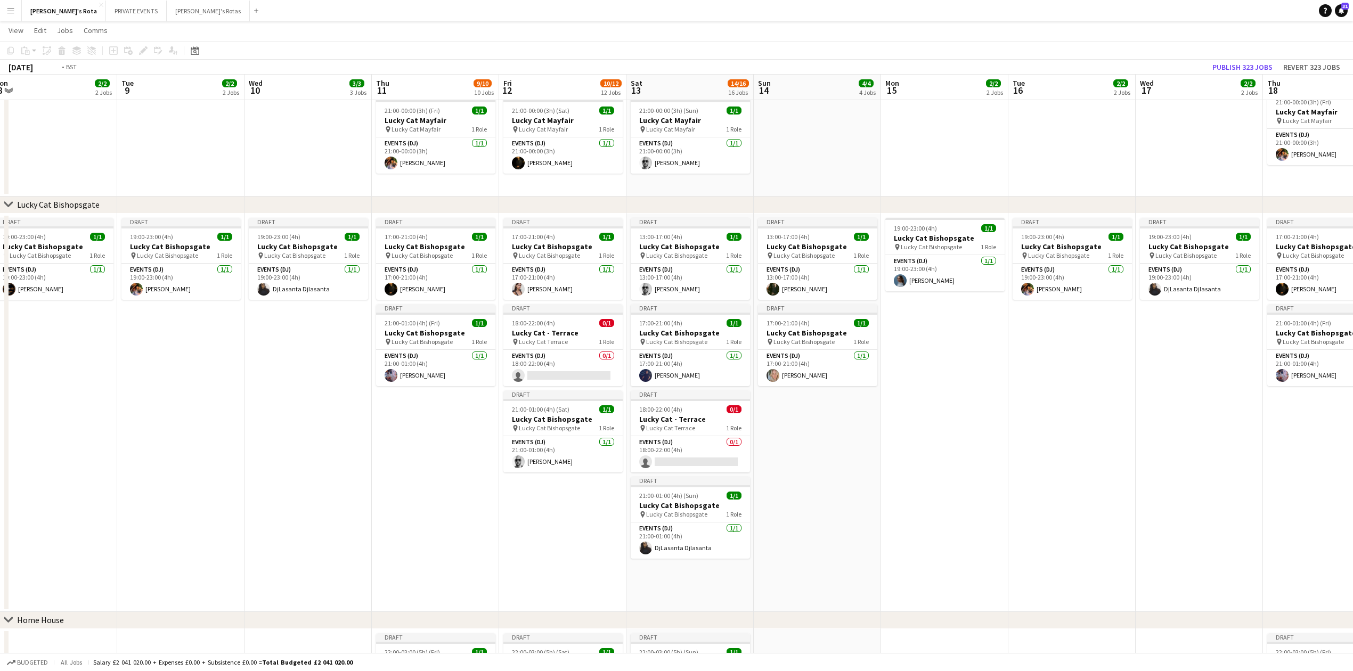
drag, startPoint x: 1179, startPoint y: 430, endPoint x: 442, endPoint y: 459, distance: 737.6
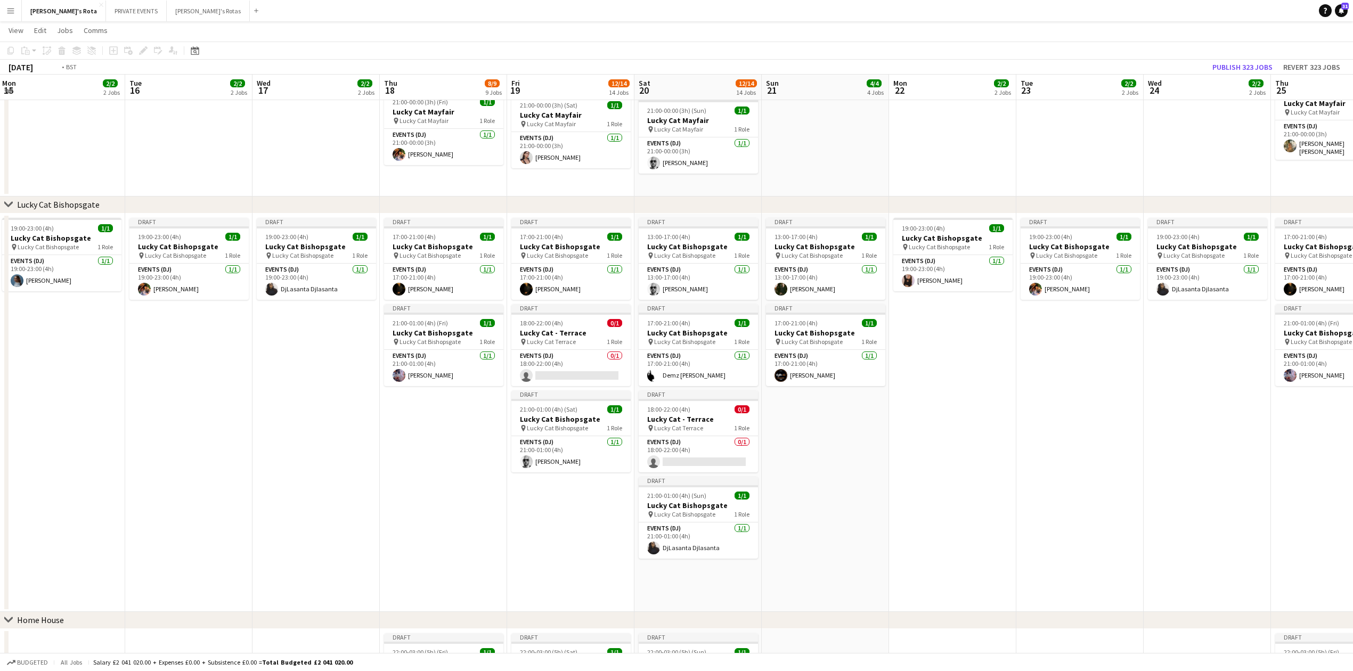
drag, startPoint x: 1091, startPoint y: 470, endPoint x: 338, endPoint y: 489, distance: 753.3
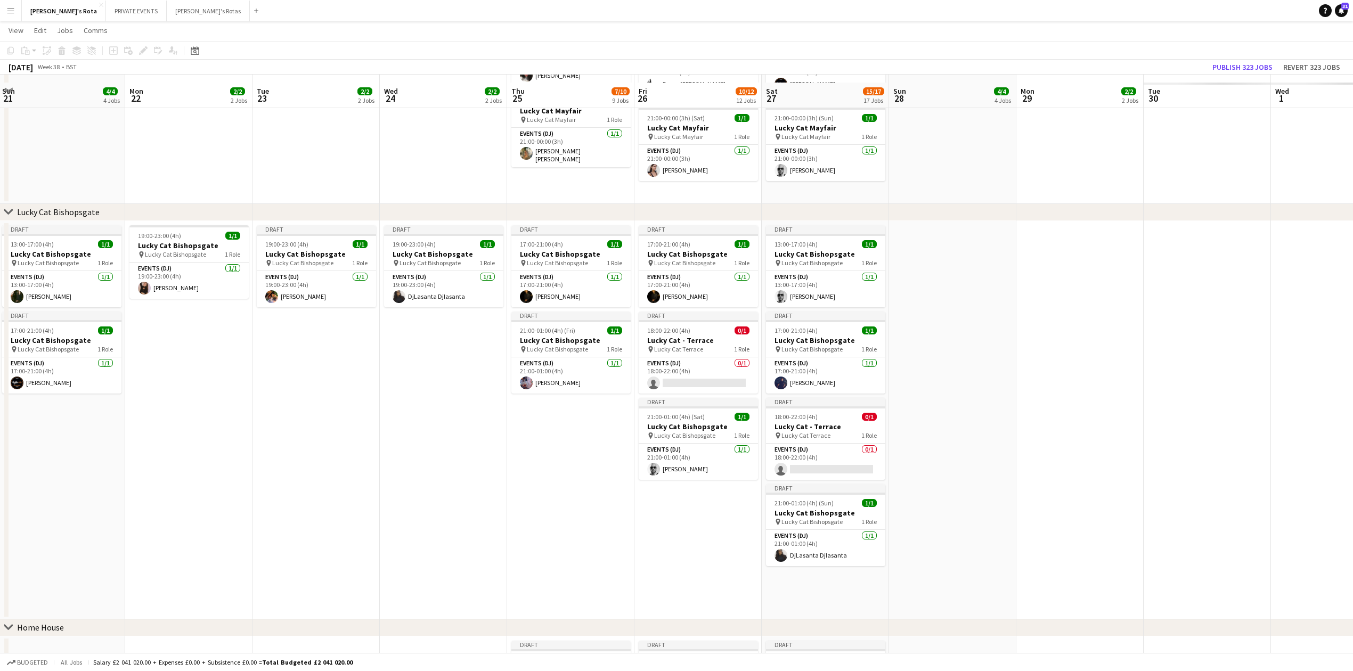
scroll to position [664, 0]
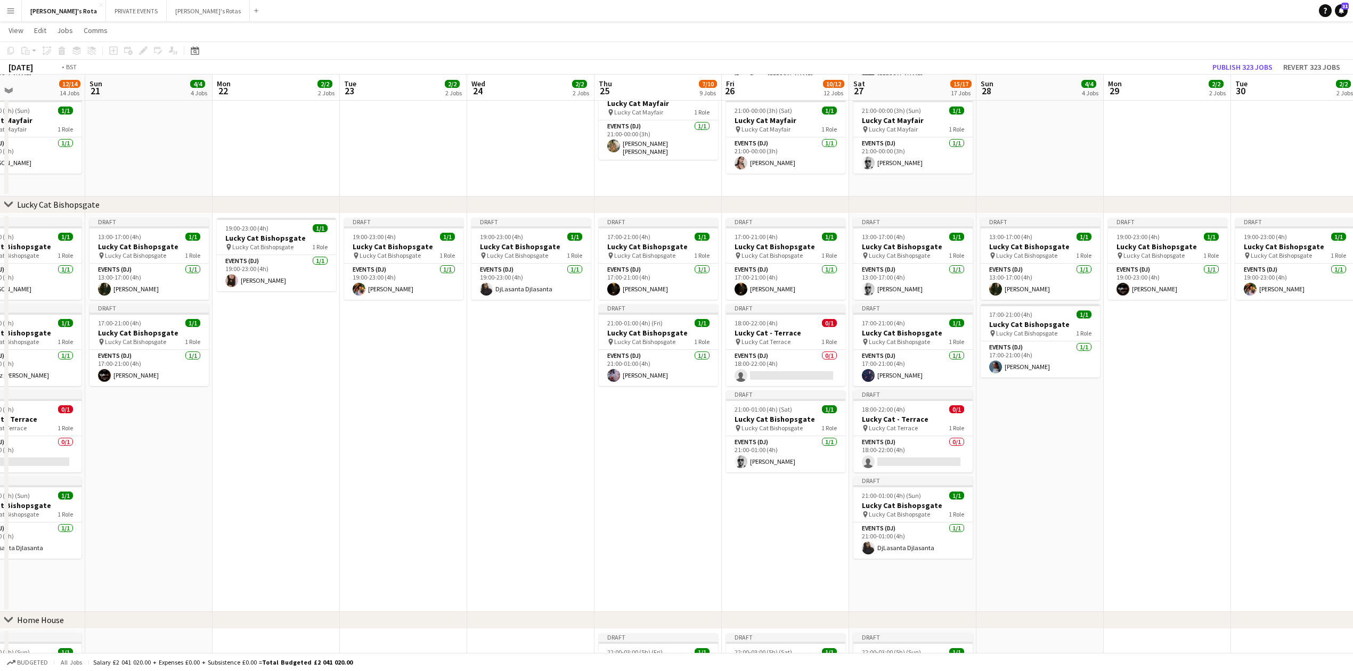
drag, startPoint x: 784, startPoint y: 501, endPoint x: 168, endPoint y: 508, distance: 616.2
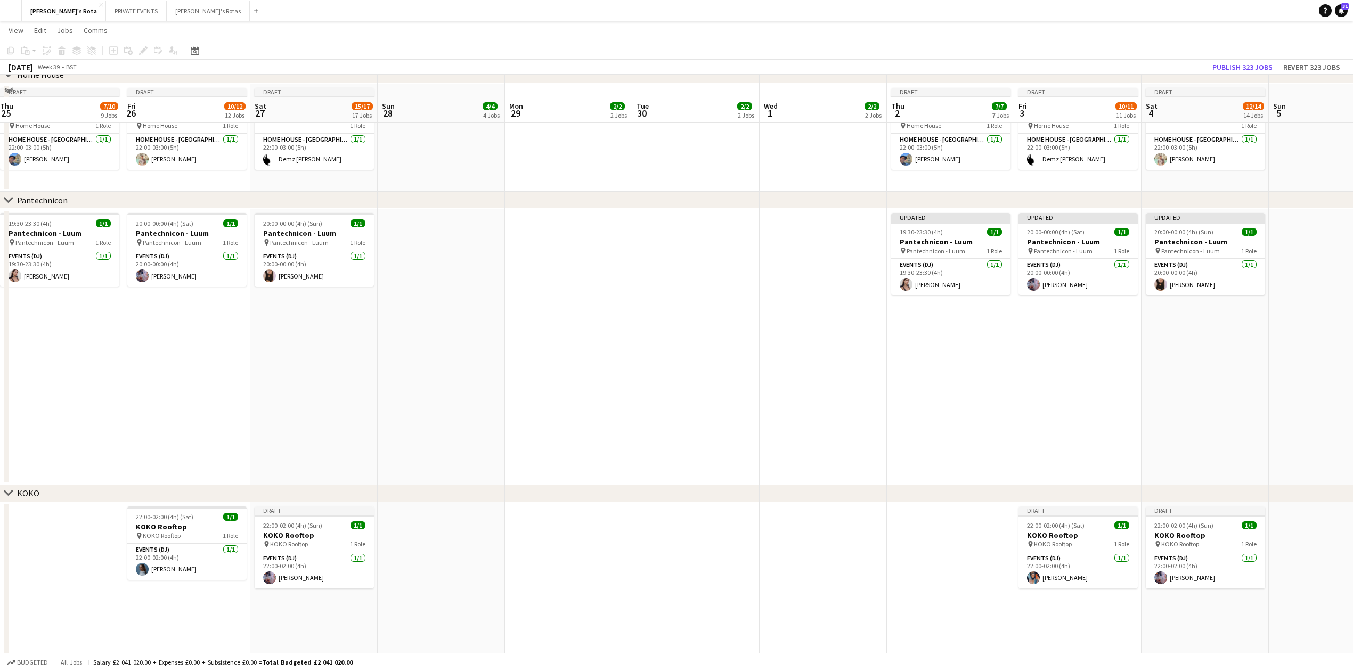
scroll to position [1232, 0]
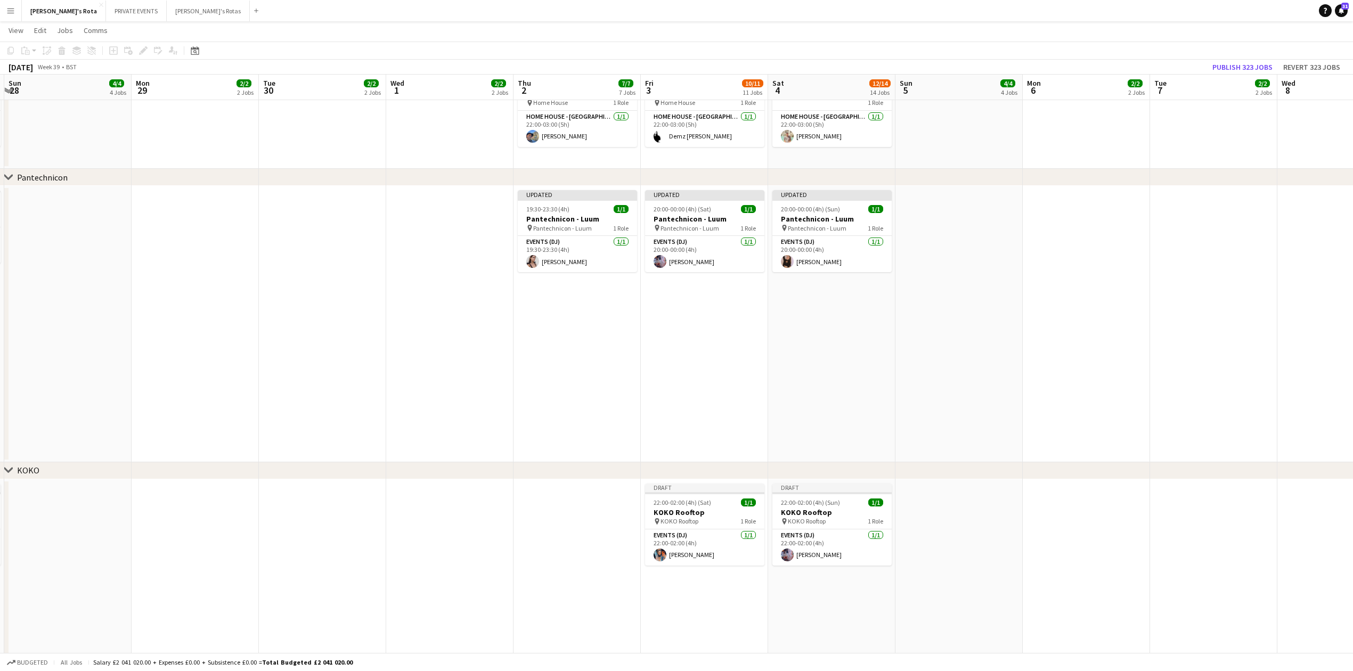
drag, startPoint x: 767, startPoint y: 297, endPoint x: 340, endPoint y: 366, distance: 433.2
click at [340, 366] on app-calendar-viewport "Thu 25 7/10 9 Jobs Fri 26 10/12 12 Jobs Sat 27 15/17 17 Jobs Sun 28 4/4 4 Jobs …" at bounding box center [676, 362] width 1353 height 3104
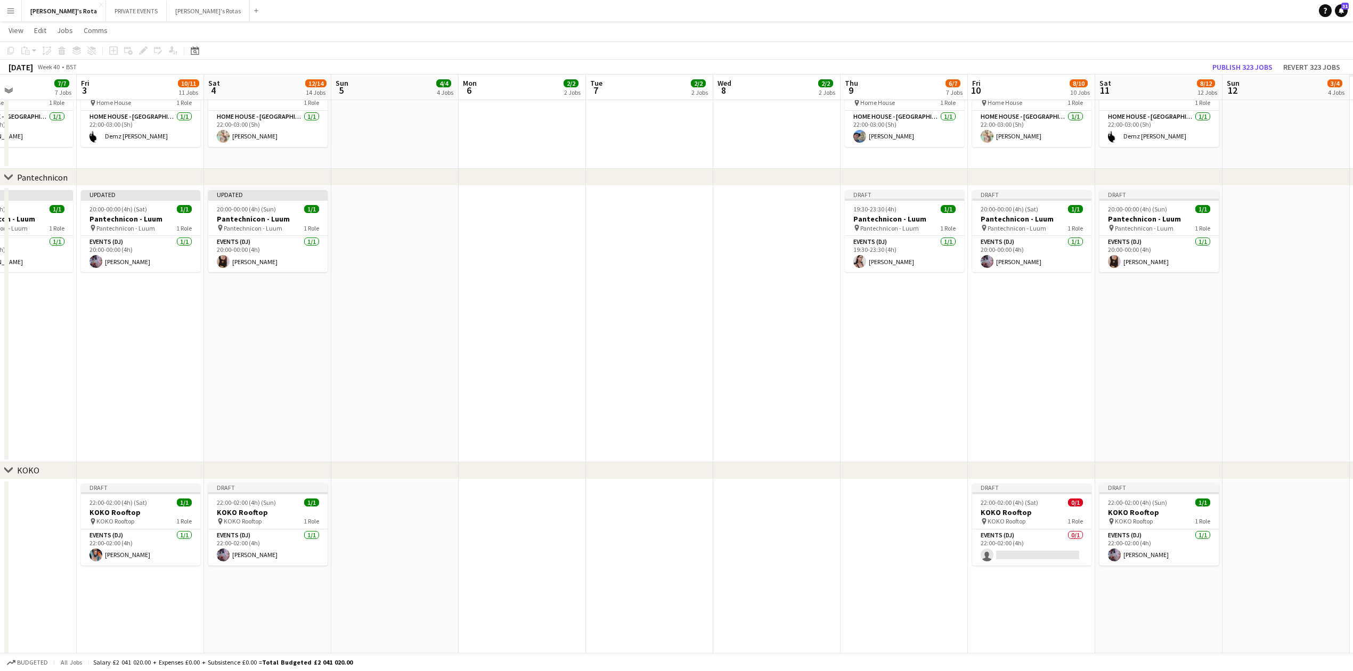
scroll to position [0, 356]
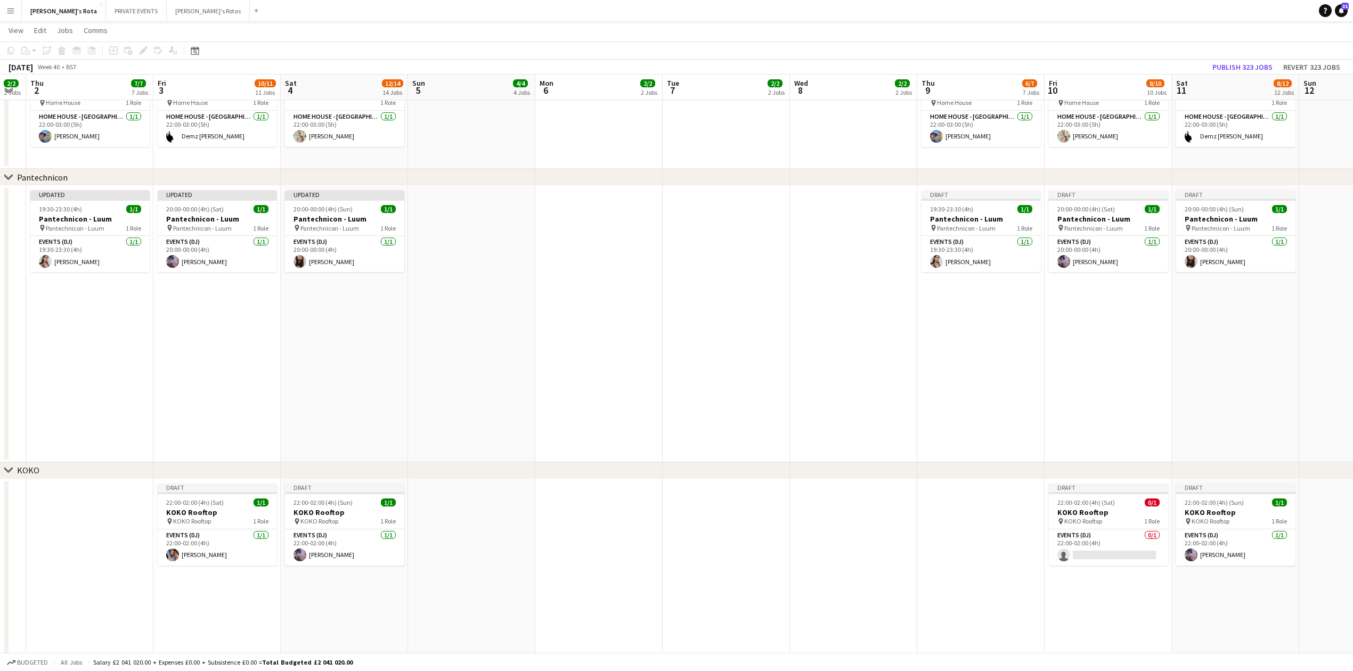
drag, startPoint x: 938, startPoint y: 403, endPoint x: 425, endPoint y: 465, distance: 516.6
click at [425, 465] on div "chevron-right [PERSON_NAME]'s chevron-right Sexy Fish chevron-right Lucky Cat M…" at bounding box center [676, 362] width 1353 height 3104
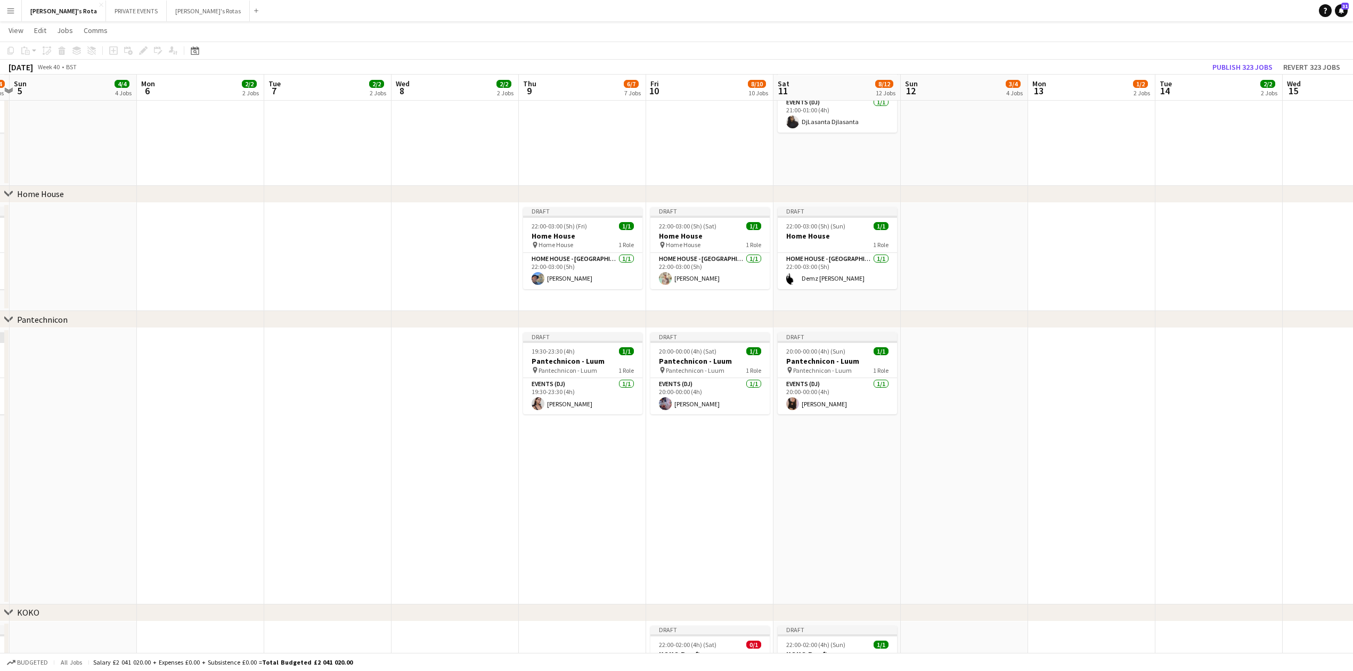
scroll to position [0, 371]
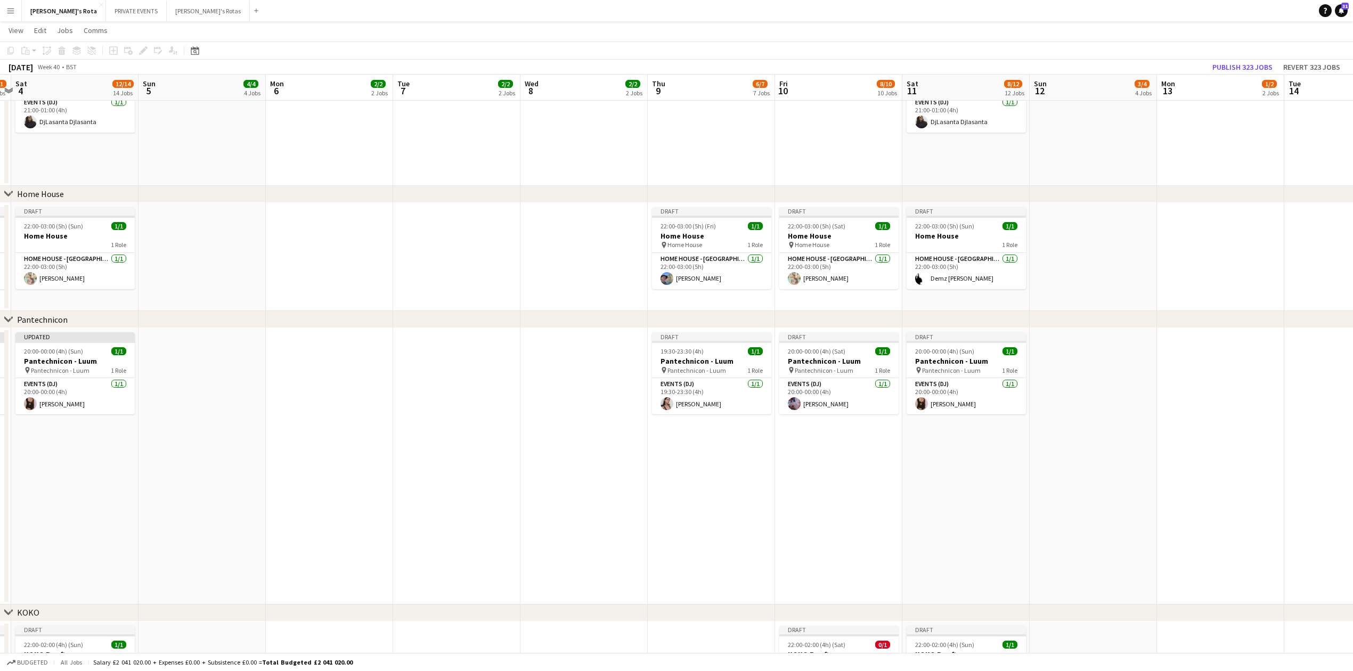
drag, startPoint x: 735, startPoint y: 427, endPoint x: 465, endPoint y: 439, distance: 269.8
click at [465, 439] on app-calendar-viewport "Wed 1 2/2 2 Jobs Thu 2 7/7 7 Jobs Fri 3 10/11 11 Jobs Sat 4 12/14 14 Jobs Sun 5…" at bounding box center [676, 504] width 1353 height 3104
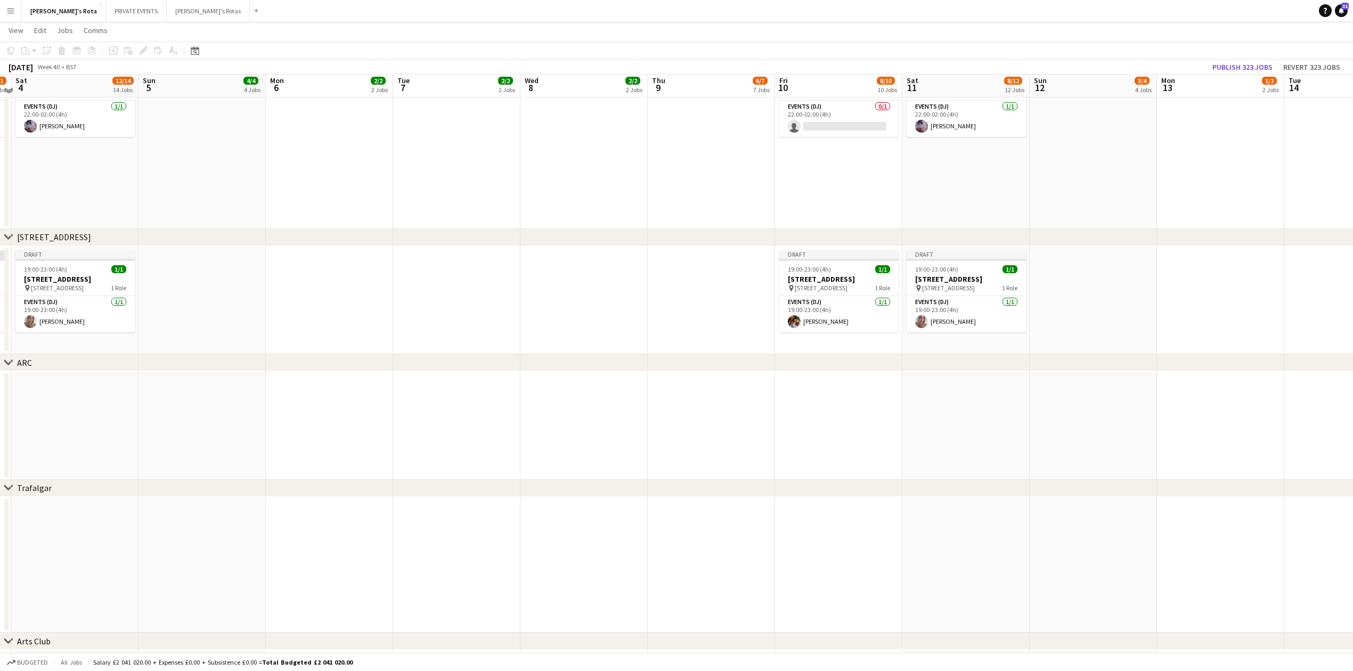
scroll to position [1658, 0]
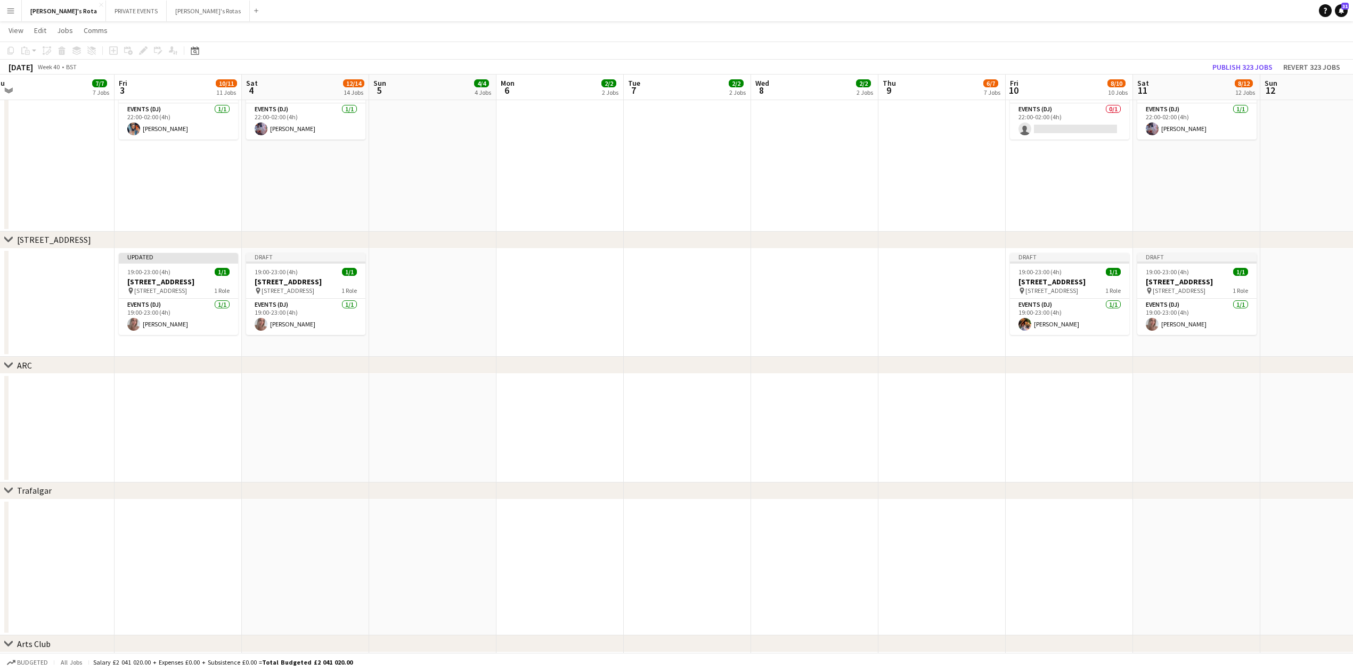
drag, startPoint x: 483, startPoint y: 426, endPoint x: 690, endPoint y: 427, distance: 207.7
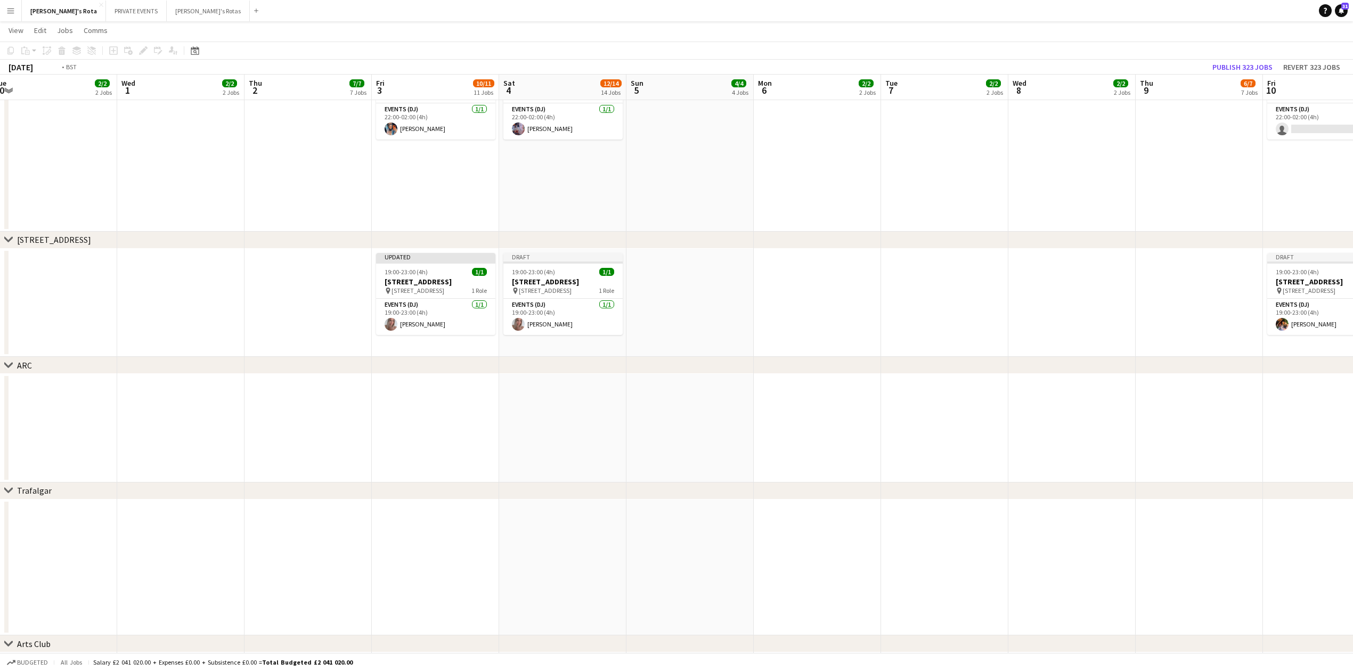
drag, startPoint x: 381, startPoint y: 432, endPoint x: 831, endPoint y: 407, distance: 450.7
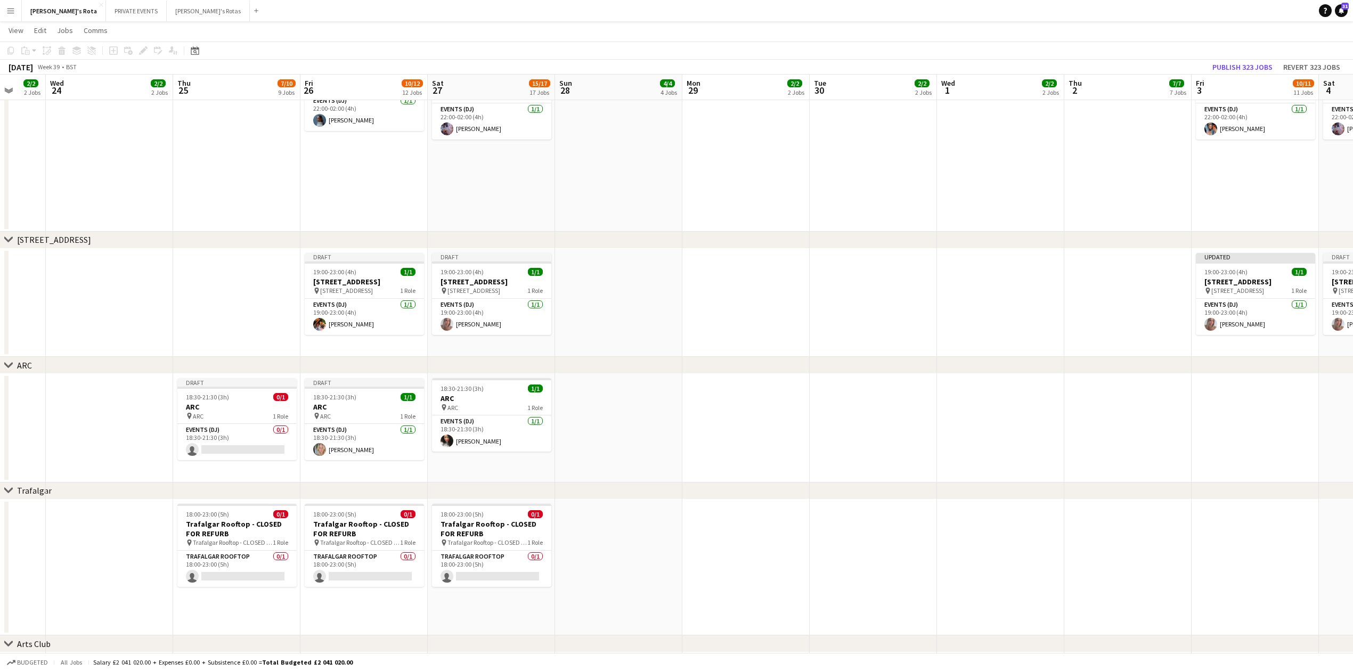
drag, startPoint x: 416, startPoint y: 437, endPoint x: 806, endPoint y: 414, distance: 390.5
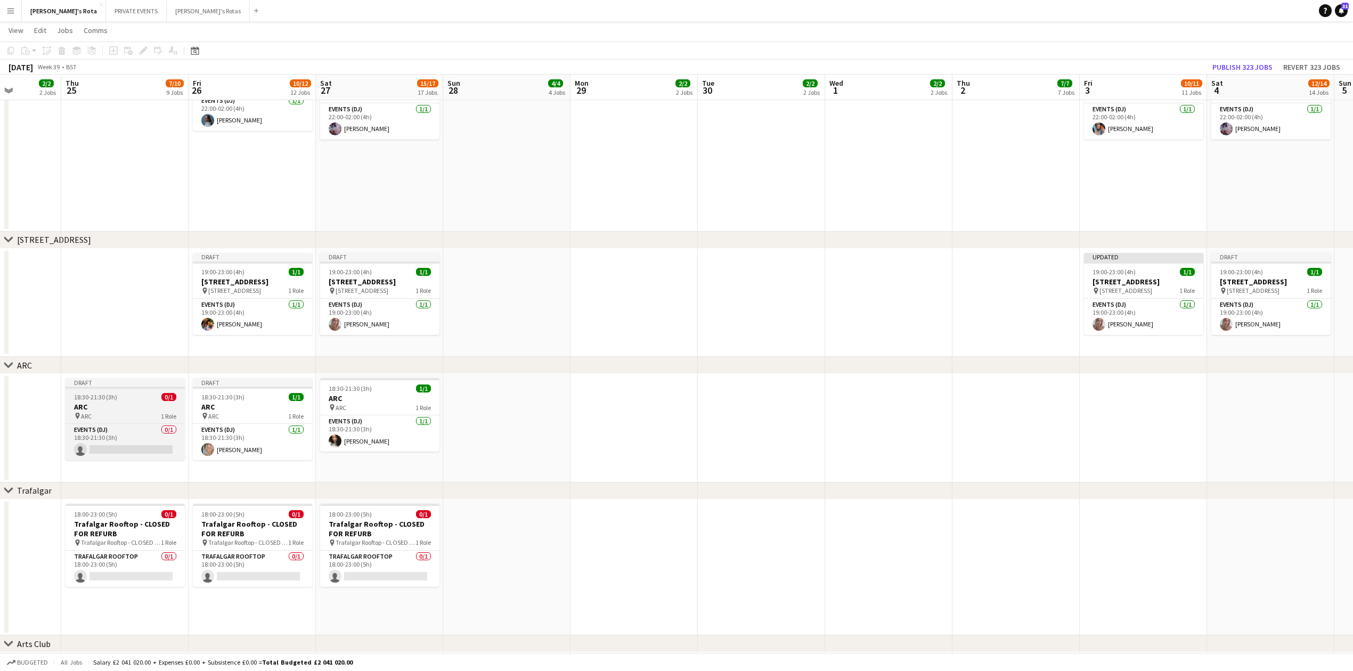
click at [122, 391] on app-job-card "Draft 18:30-21:30 (3h) 0/1 ARC pin ARC 1 Role Events (DJ) 0/1 18:30-21:30 (3h) …" at bounding box center [125, 419] width 119 height 82
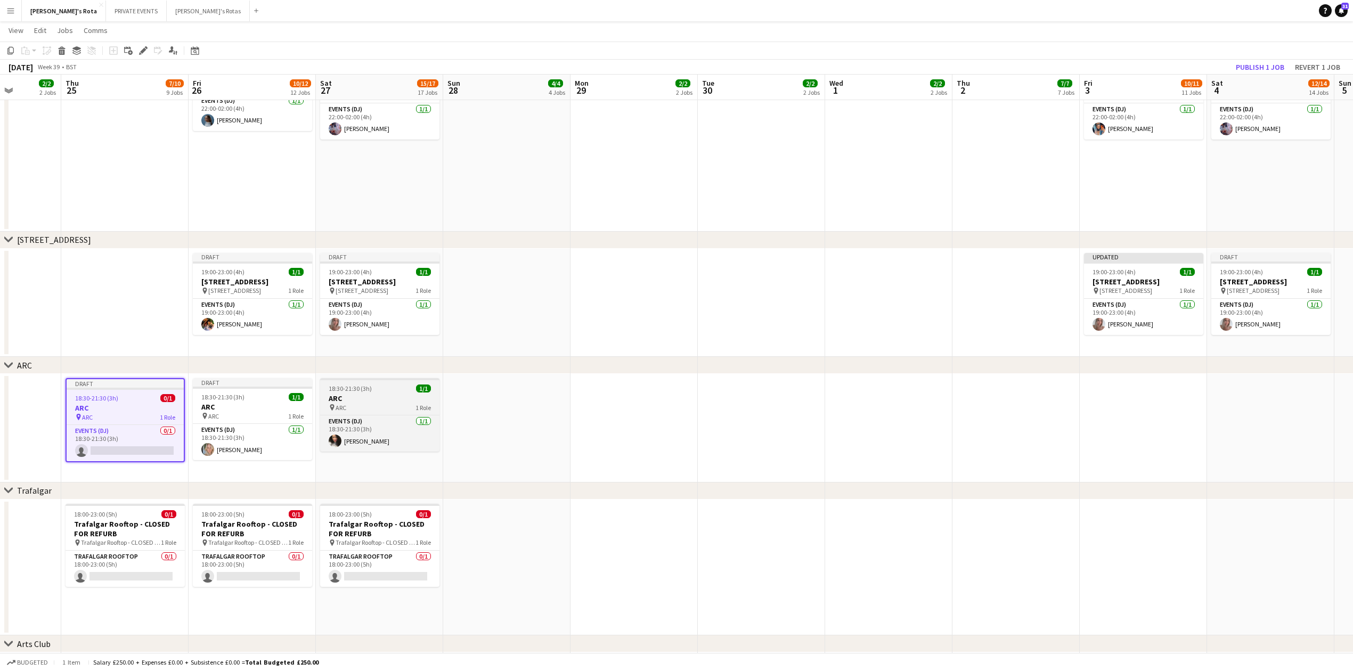
click at [390, 397] on h3 "ARC" at bounding box center [379, 399] width 119 height 10
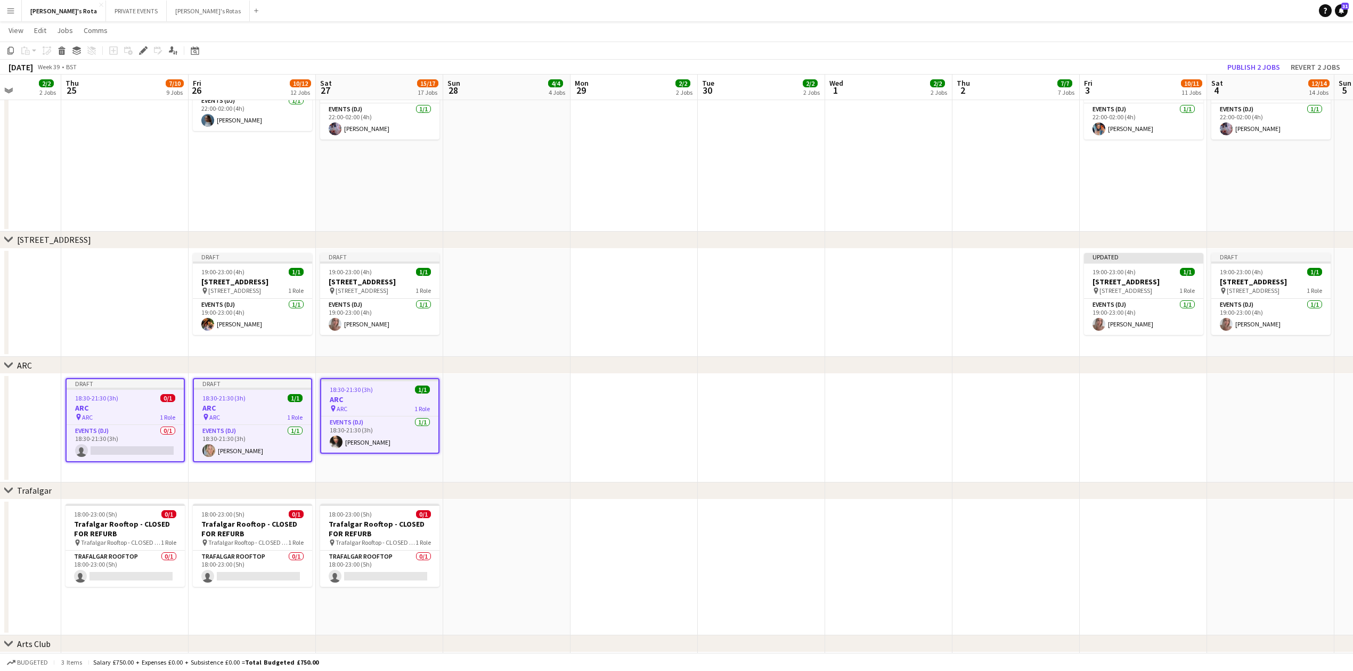
click at [1023, 395] on app-date-cell at bounding box center [1015, 428] width 127 height 109
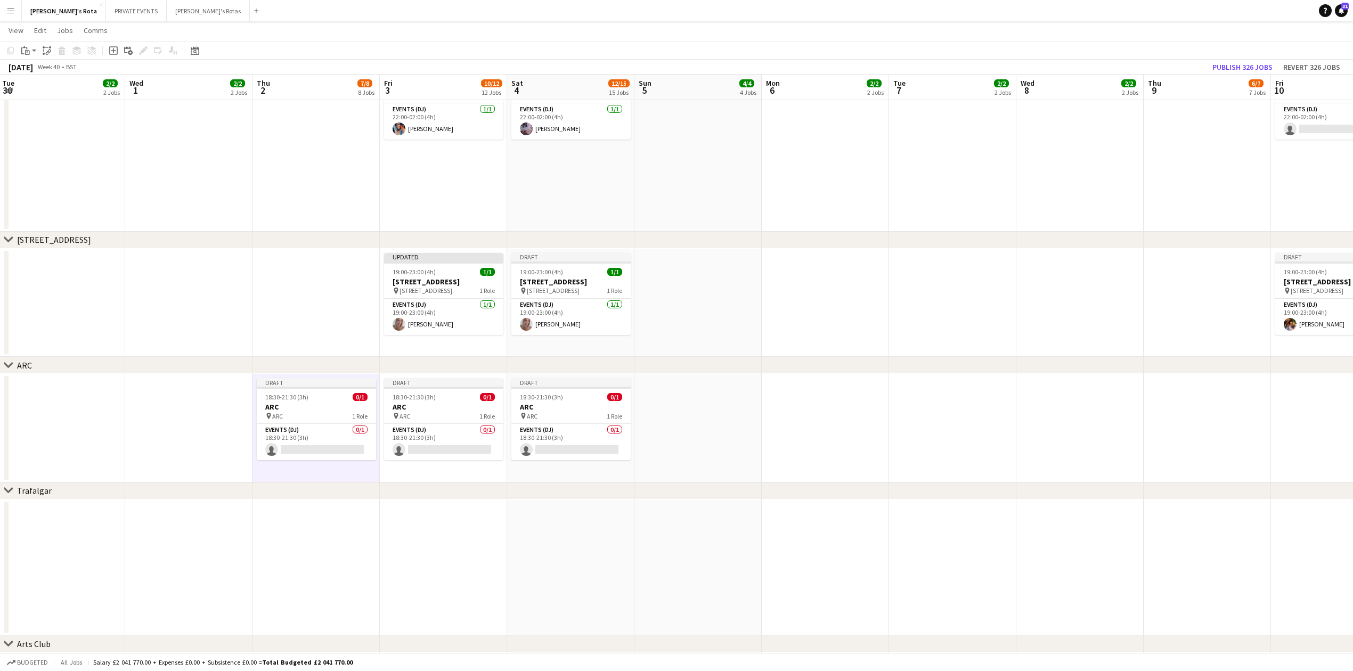
drag, startPoint x: 1281, startPoint y: 527, endPoint x: 225, endPoint y: 576, distance: 1057.7
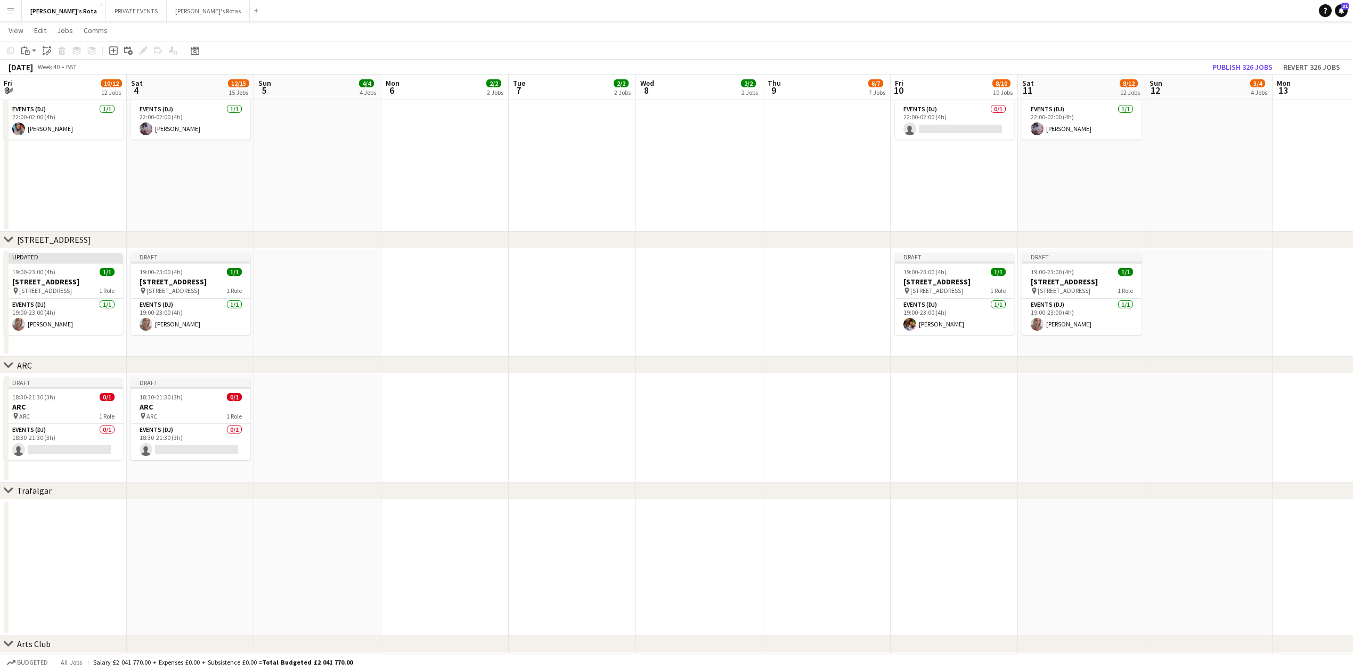
click at [827, 402] on app-date-cell at bounding box center [826, 428] width 127 height 109
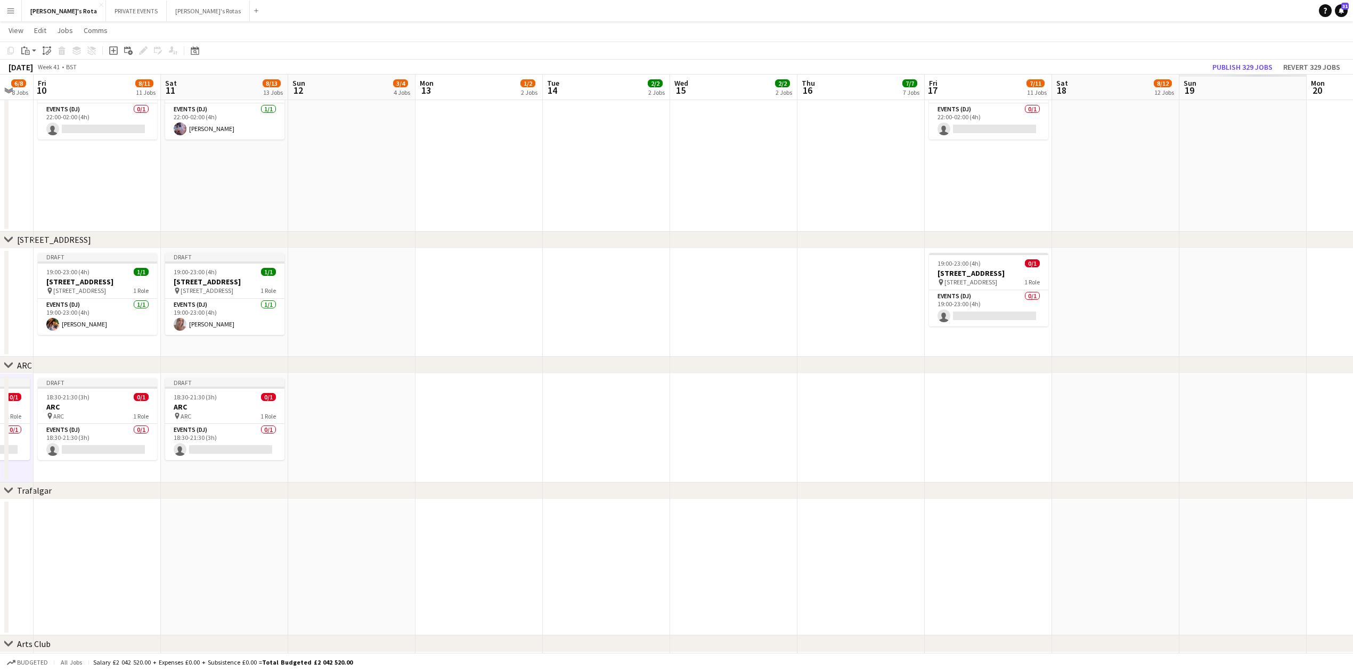
drag, startPoint x: 1319, startPoint y: 473, endPoint x: 574, endPoint y: 583, distance: 753.0
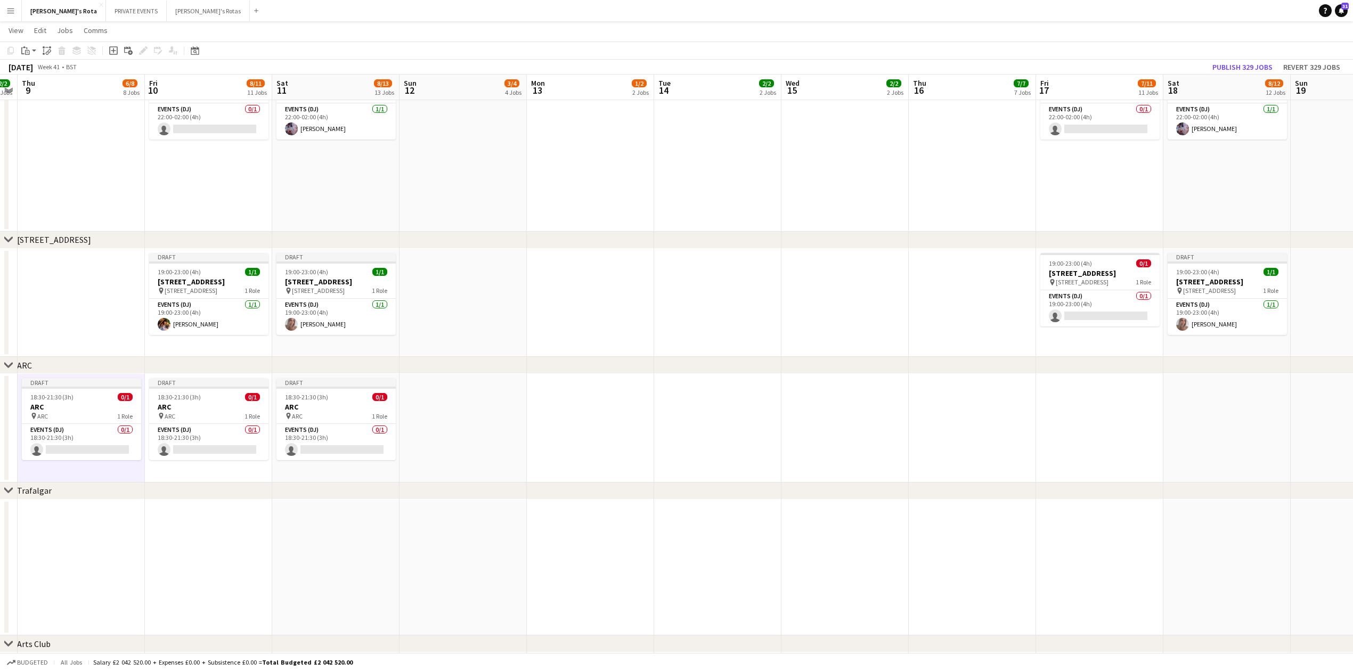
drag, startPoint x: 915, startPoint y: 482, endPoint x: 448, endPoint y: 529, distance: 469.4
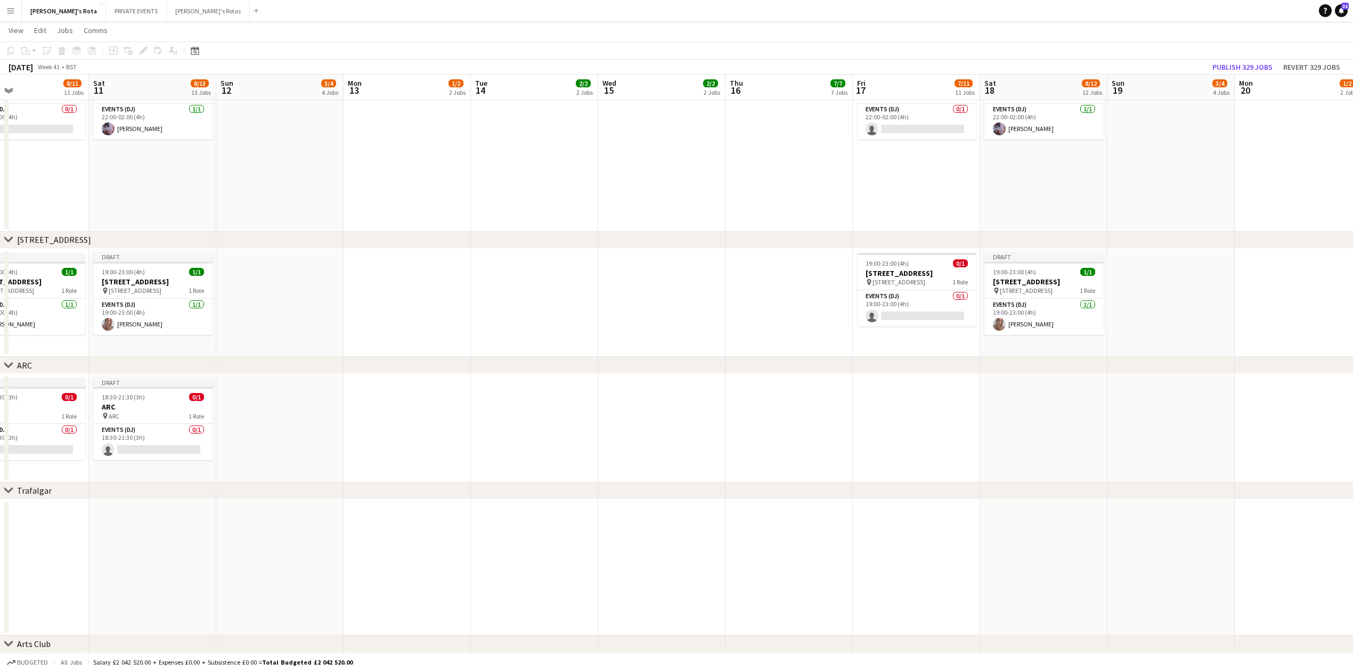
drag, startPoint x: 833, startPoint y: 426, endPoint x: 714, endPoint y: 445, distance: 120.3
click at [789, 410] on app-date-cell at bounding box center [788, 428] width 127 height 109
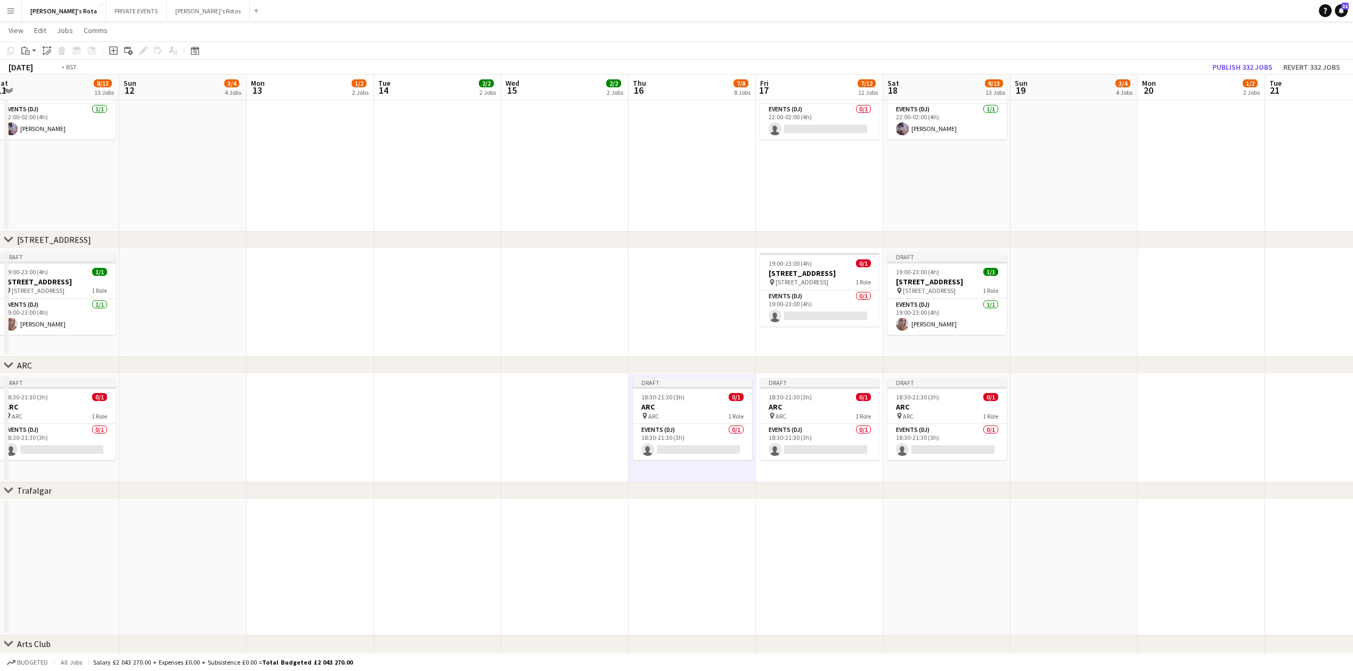
drag, startPoint x: 1090, startPoint y: 541, endPoint x: 356, endPoint y: 549, distance: 733.9
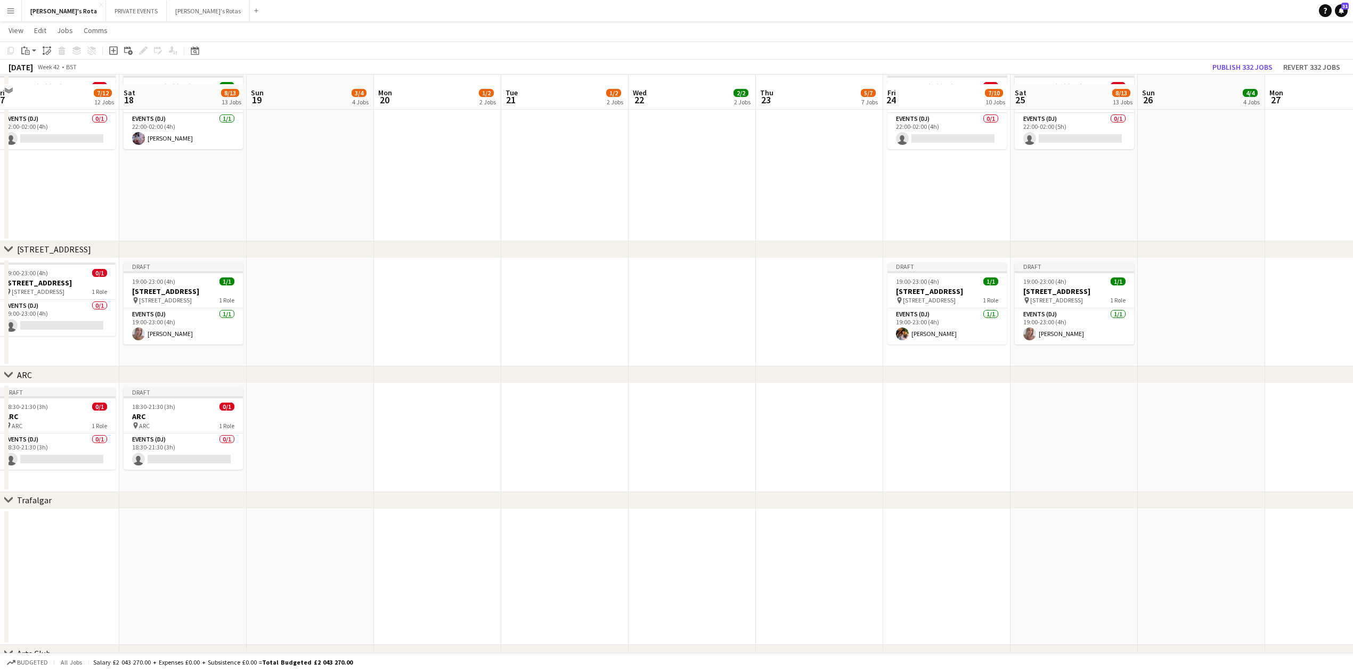
scroll to position [1667, 0]
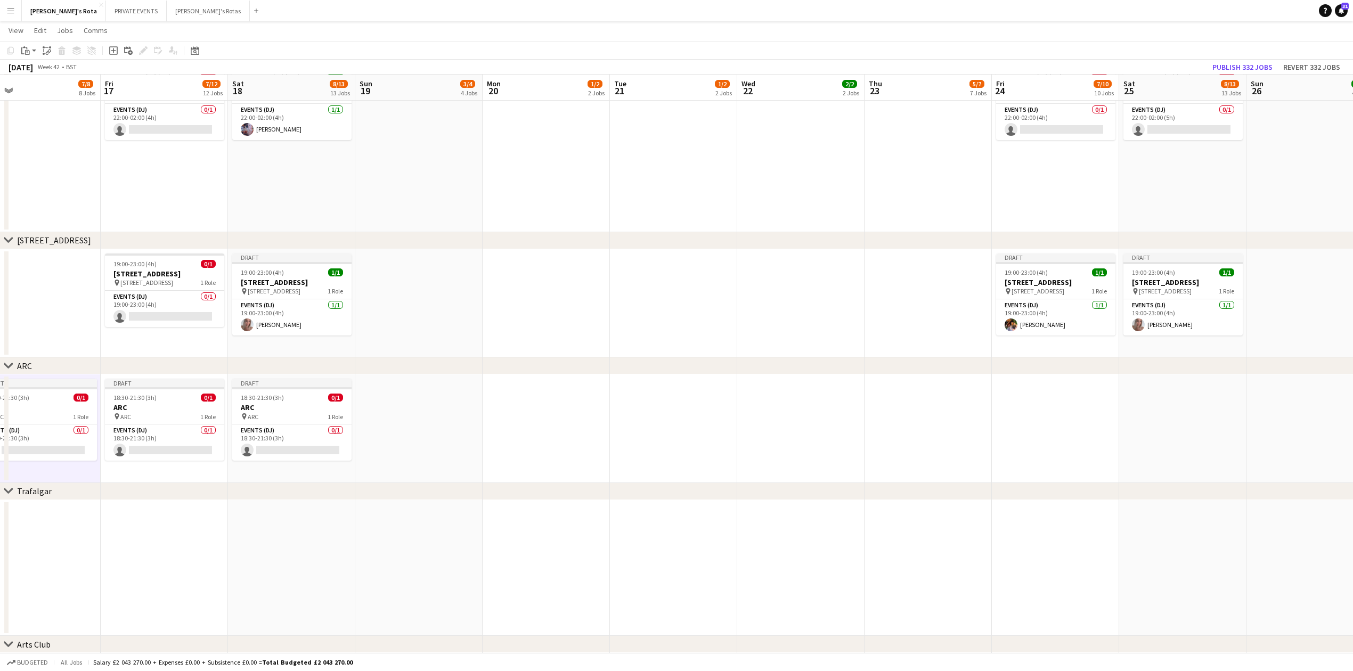
click at [906, 384] on app-date-cell at bounding box center [927, 428] width 127 height 109
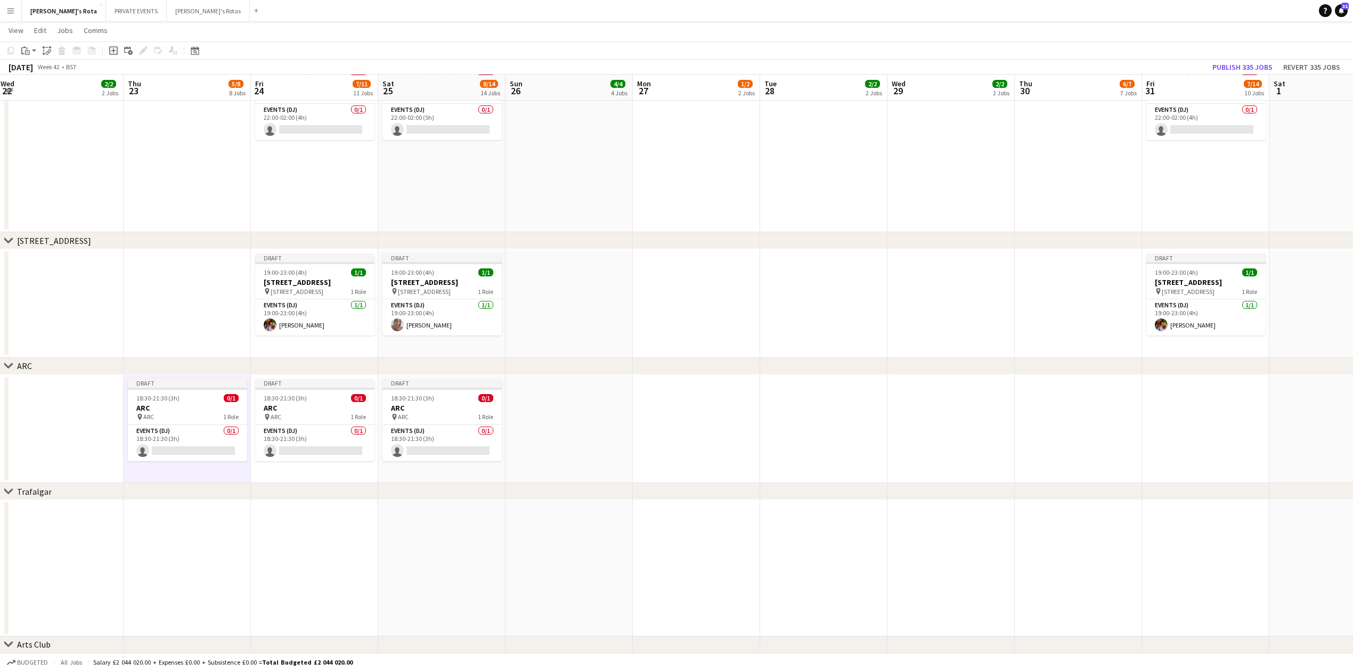
scroll to position [0, 405]
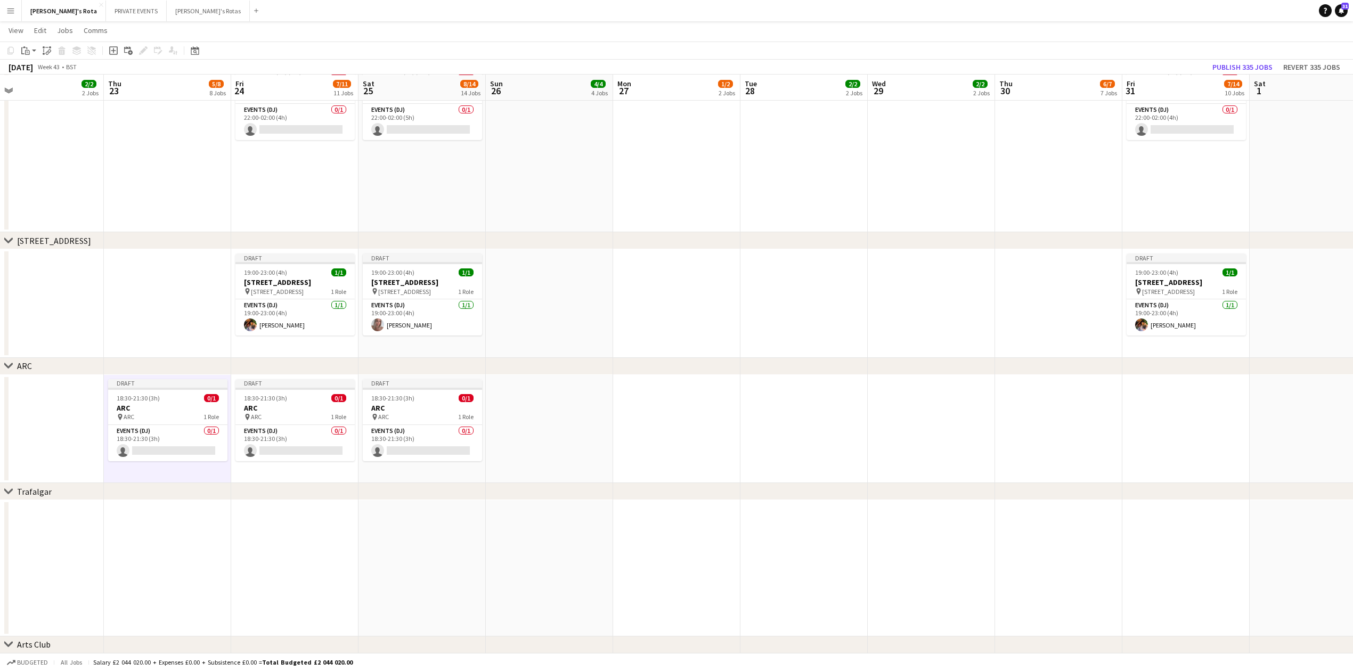
drag, startPoint x: 1228, startPoint y: 535, endPoint x: 467, endPoint y: 537, distance: 760.5
click at [1038, 398] on app-date-cell at bounding box center [1058, 429] width 127 height 109
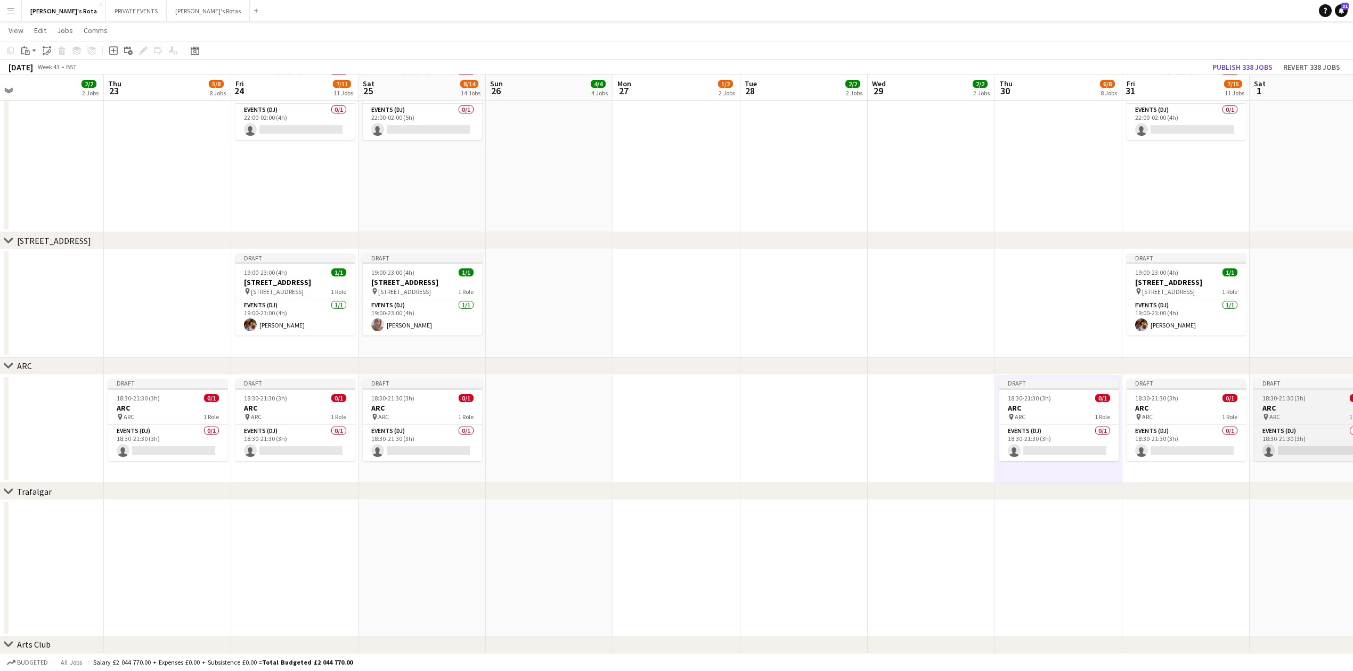
click at [1301, 398] on span "18:30-21:30 (3h)" at bounding box center [1283, 398] width 43 height 8
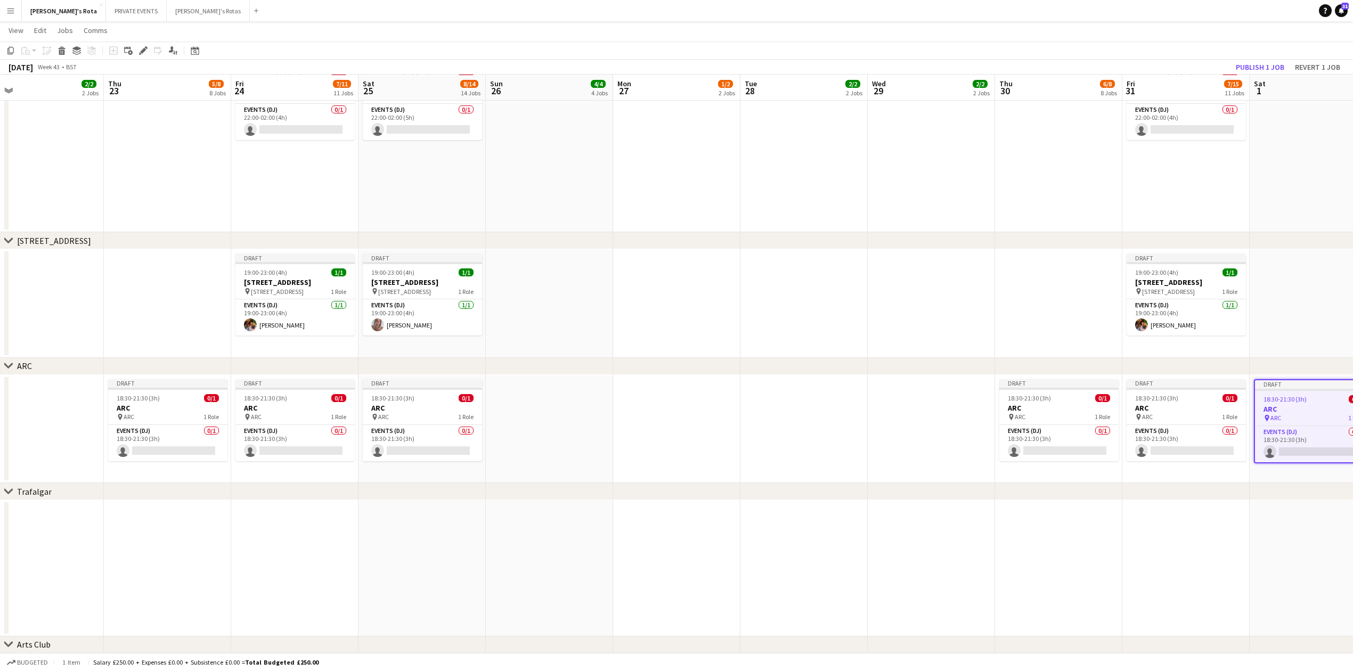
click at [1151, 503] on app-date-cell at bounding box center [1185, 568] width 127 height 136
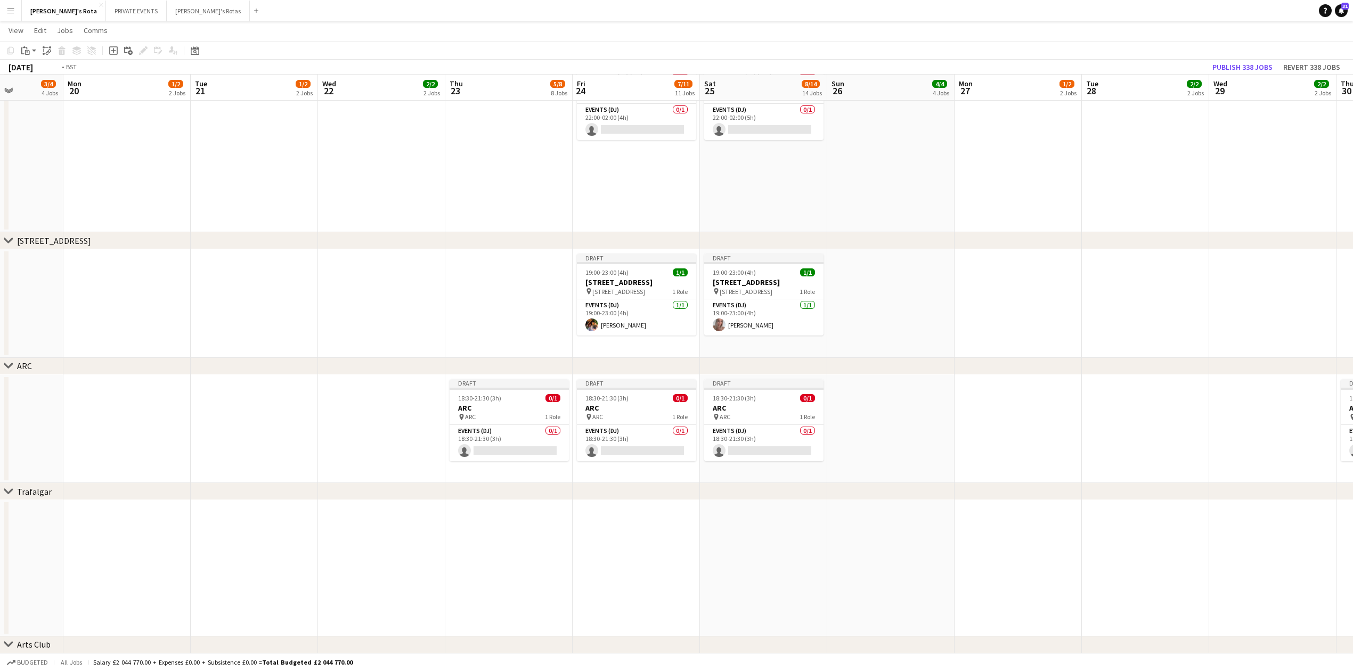
drag, startPoint x: 1053, startPoint y: 527, endPoint x: 1170, endPoint y: 508, distance: 118.1
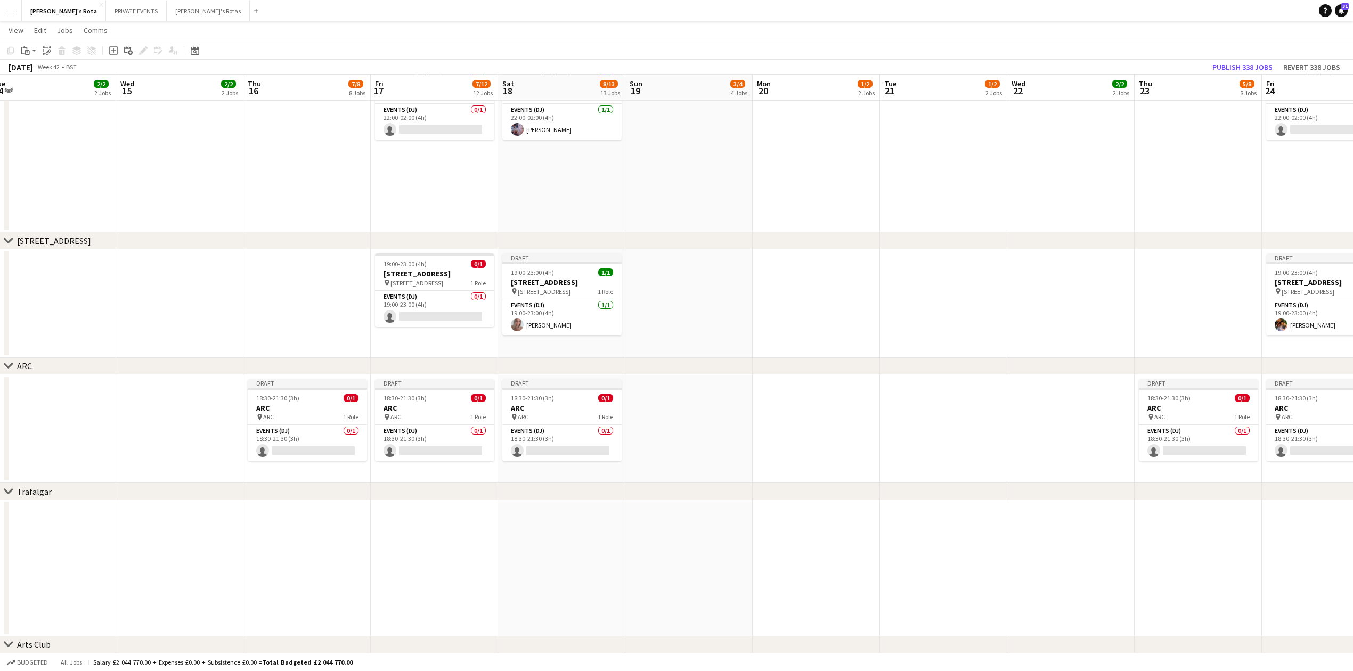
drag, startPoint x: 307, startPoint y: 527, endPoint x: 778, endPoint y: 465, distance: 474.3
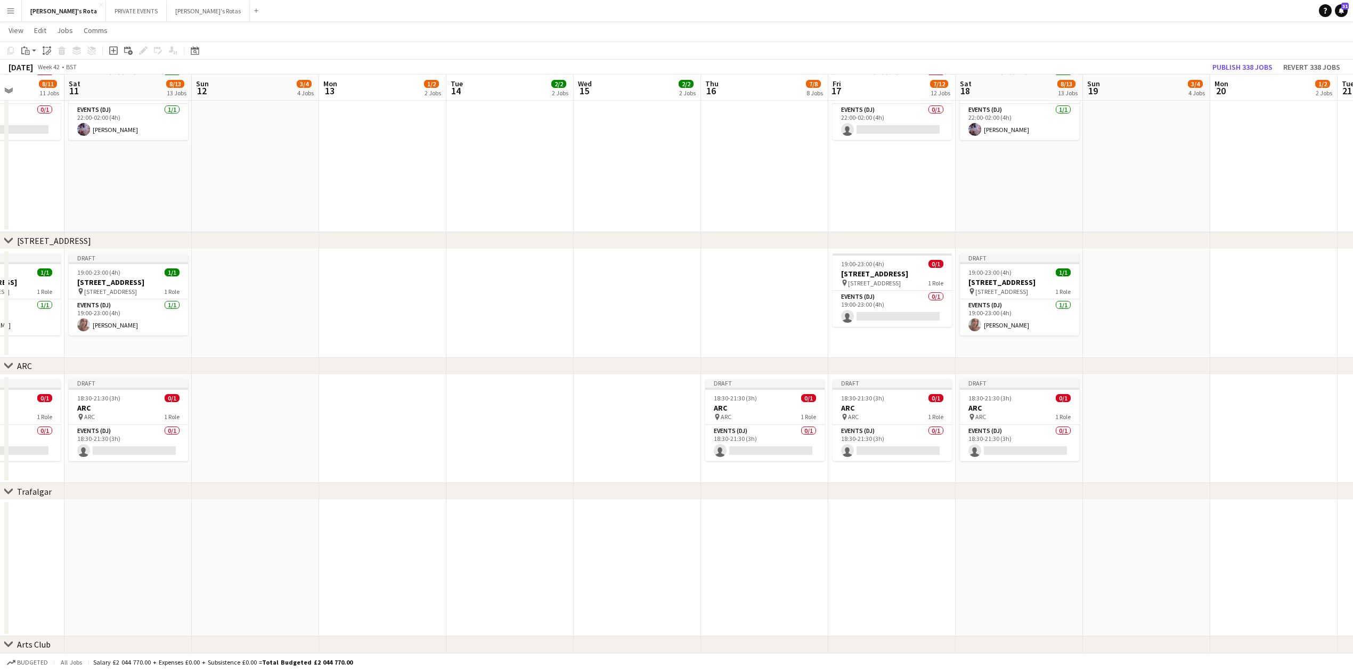
drag, startPoint x: 218, startPoint y: 522, endPoint x: 1037, endPoint y: 414, distance: 826.2
drag, startPoint x: 238, startPoint y: 511, endPoint x: 921, endPoint y: 461, distance: 685.1
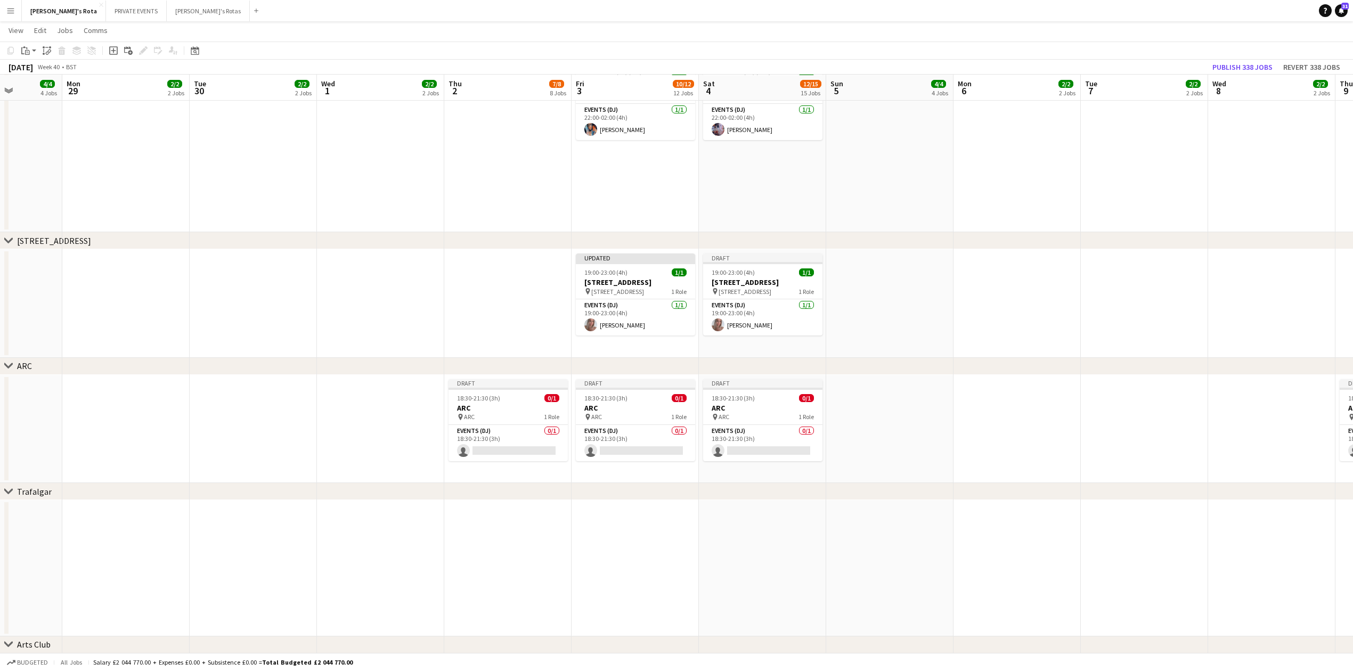
scroll to position [0, 260]
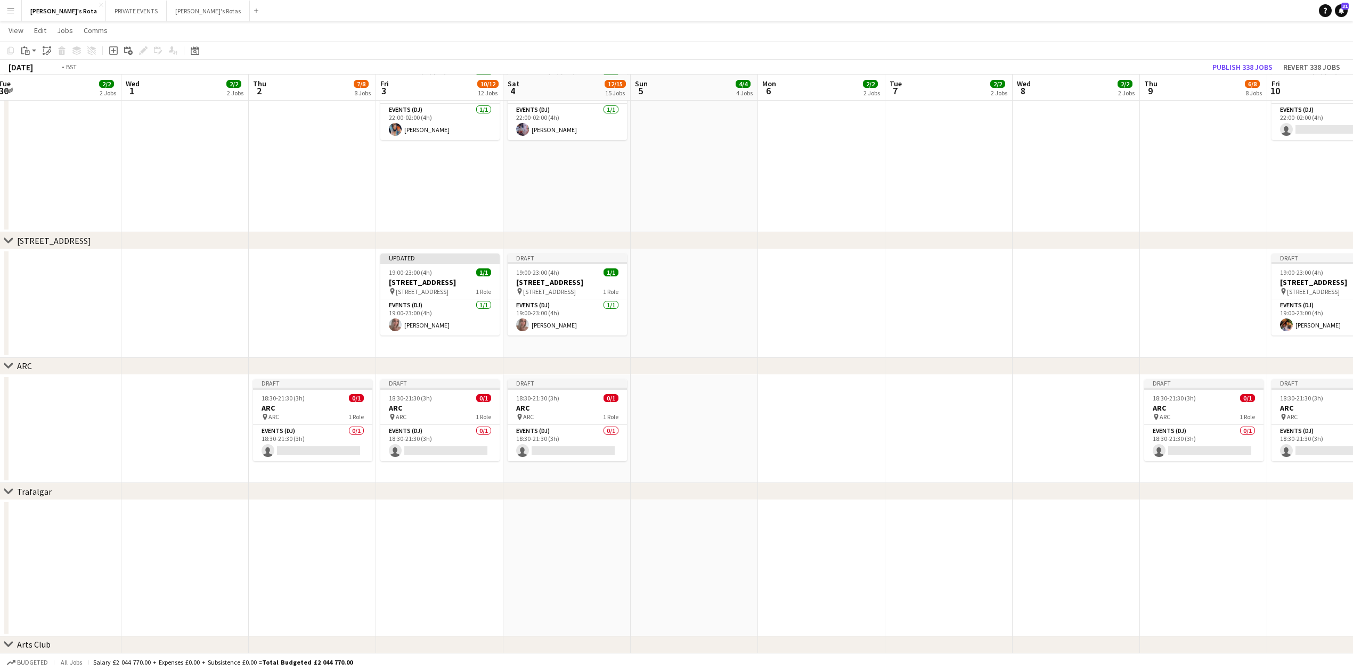
drag, startPoint x: 256, startPoint y: 520, endPoint x: 1000, endPoint y: 453, distance: 746.5
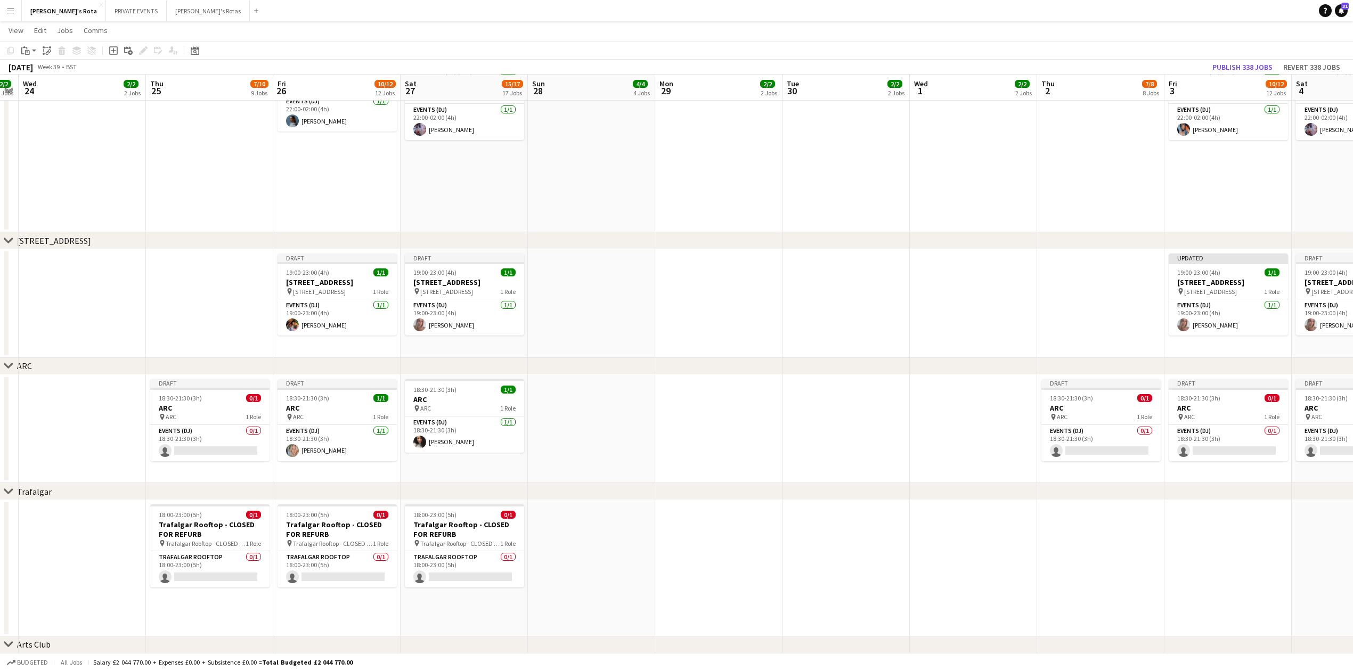
scroll to position [0, 363]
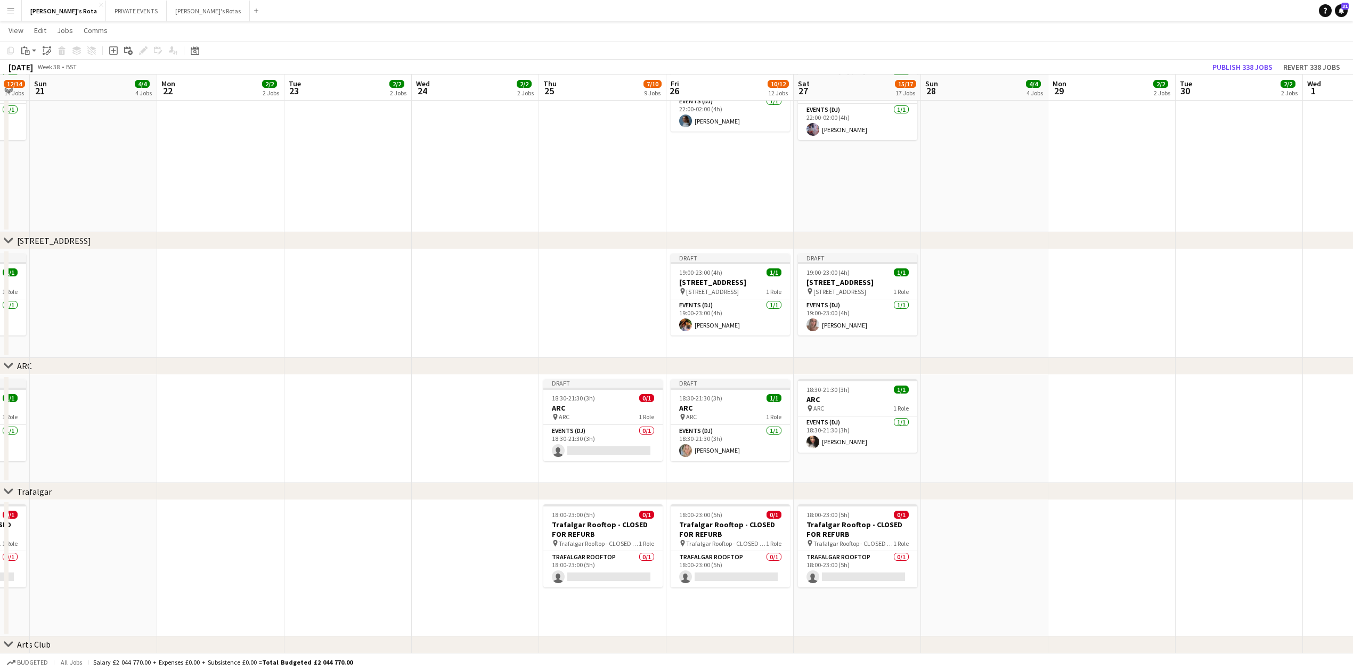
drag, startPoint x: 576, startPoint y: 283, endPoint x: 969, endPoint y: 258, distance: 393.8
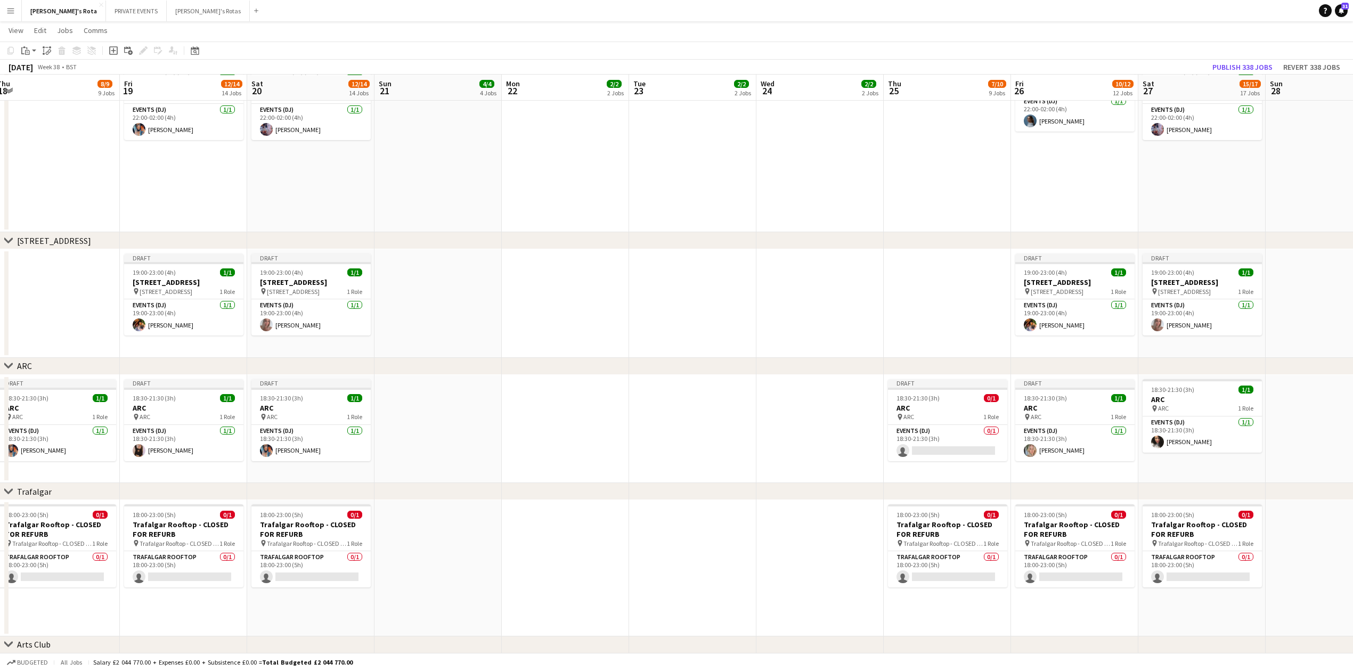
drag, startPoint x: 391, startPoint y: 293, endPoint x: 743, endPoint y: 283, distance: 352.7
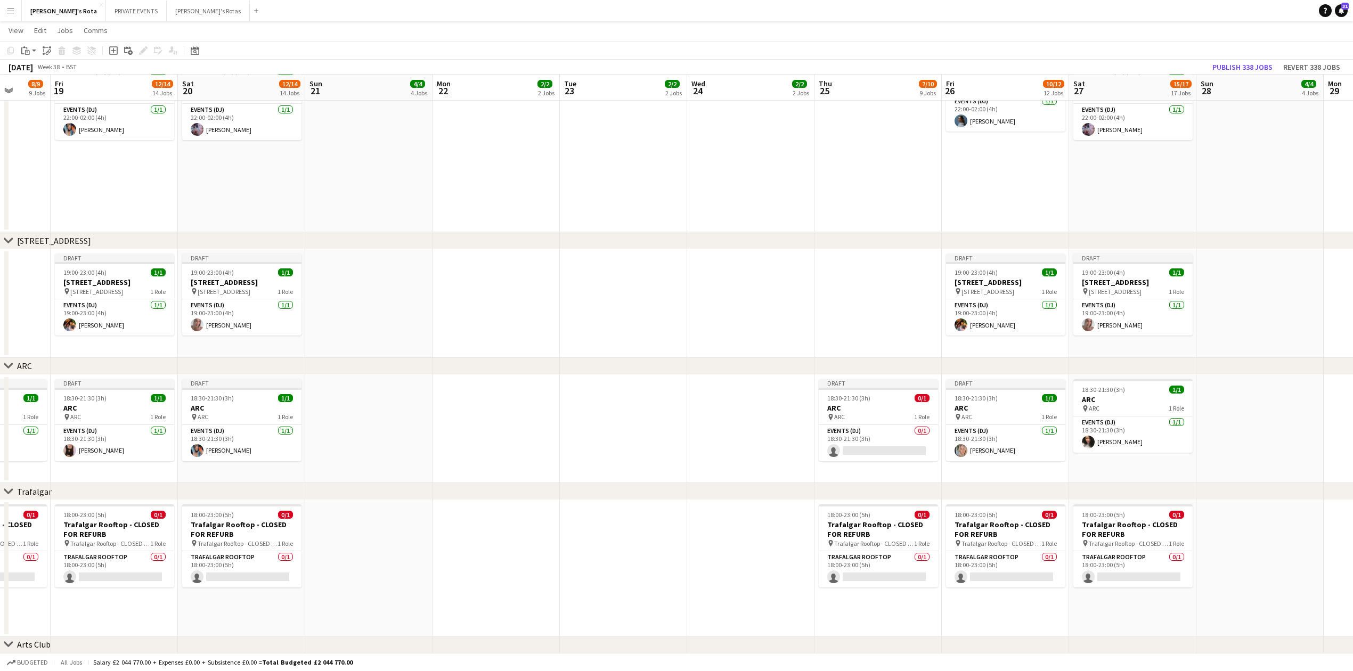
drag, startPoint x: 650, startPoint y: 256, endPoint x: 714, endPoint y: 273, distance: 66.0
